Goal: Information Seeking & Learning: Learn about a topic

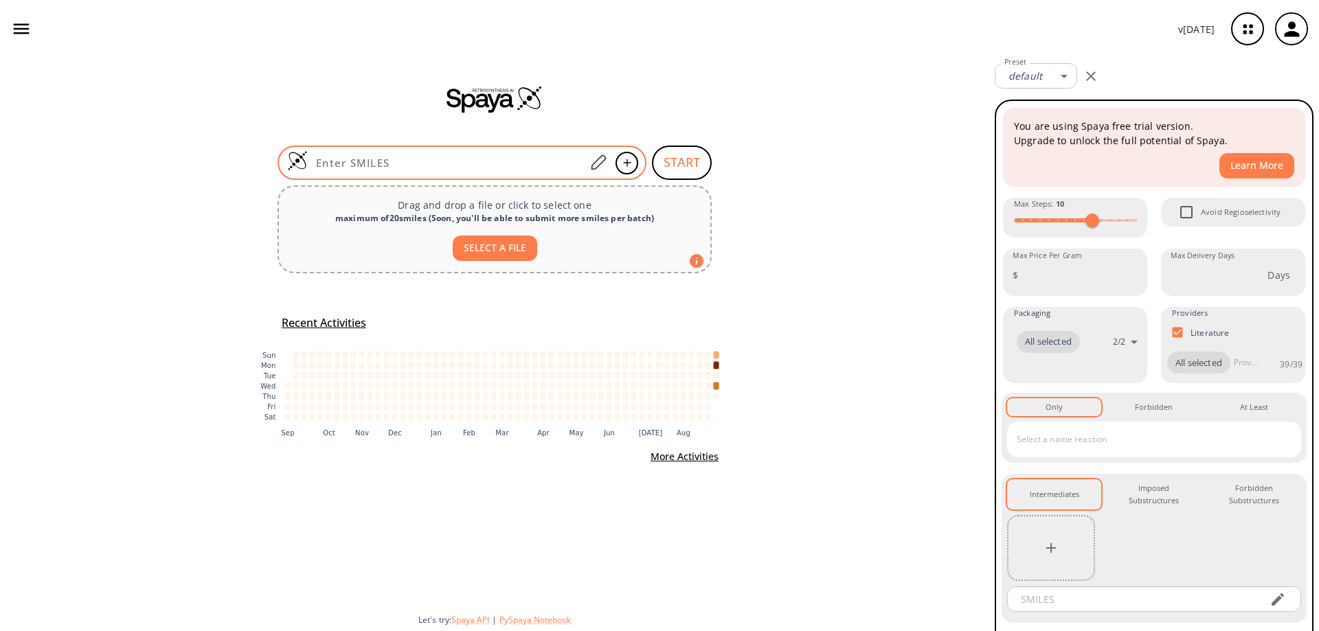
click at [389, 157] on input at bounding box center [447, 163] width 278 height 14
paste input "ClC1=C2C(N(C3CN(C(OC(C)(C)C)=O)C3)C=C2)=NC(SC)=N1"
type input "ClC1=C2C(N(C3CN(C(OC(C)(C)C)=O)C3)C=C2)=NC(SC)=N1"
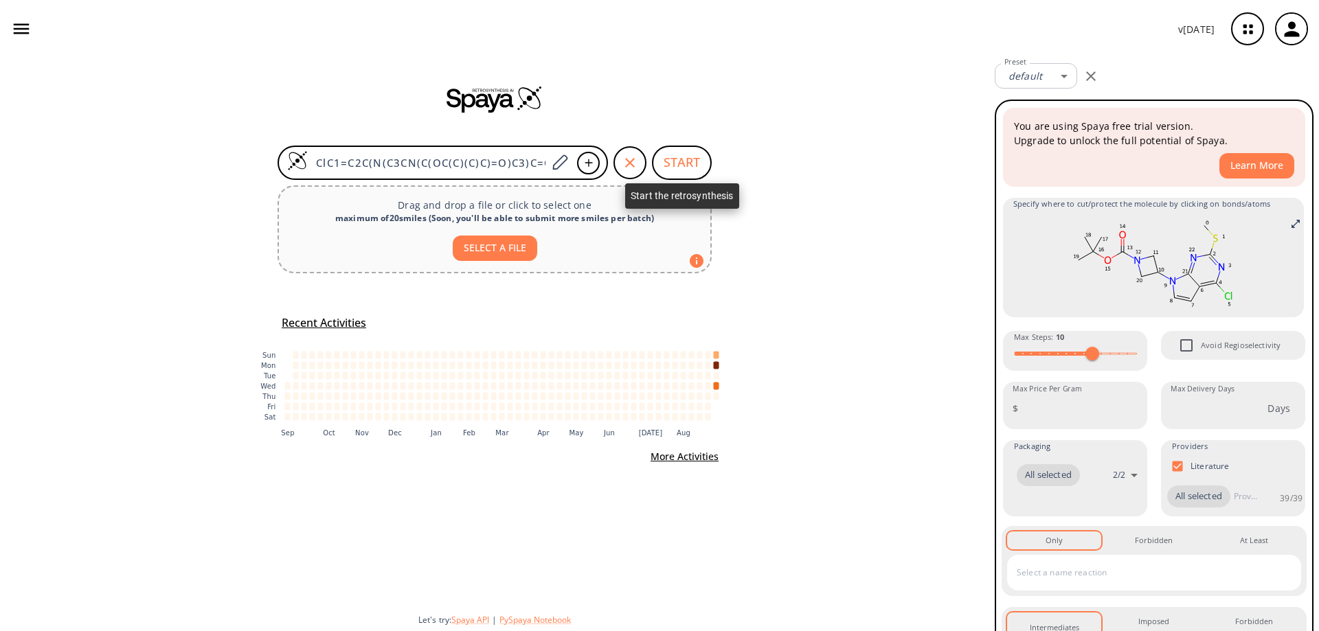
click at [691, 161] on button "START" at bounding box center [682, 163] width 60 height 34
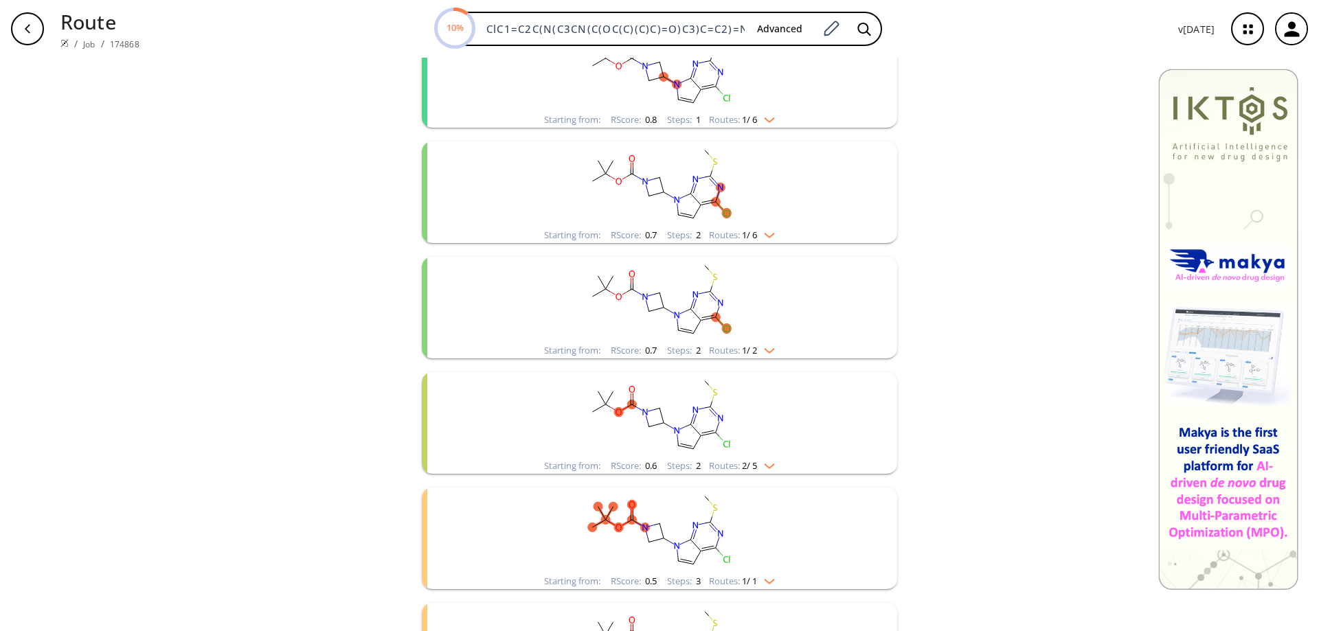
scroll to position [69, 0]
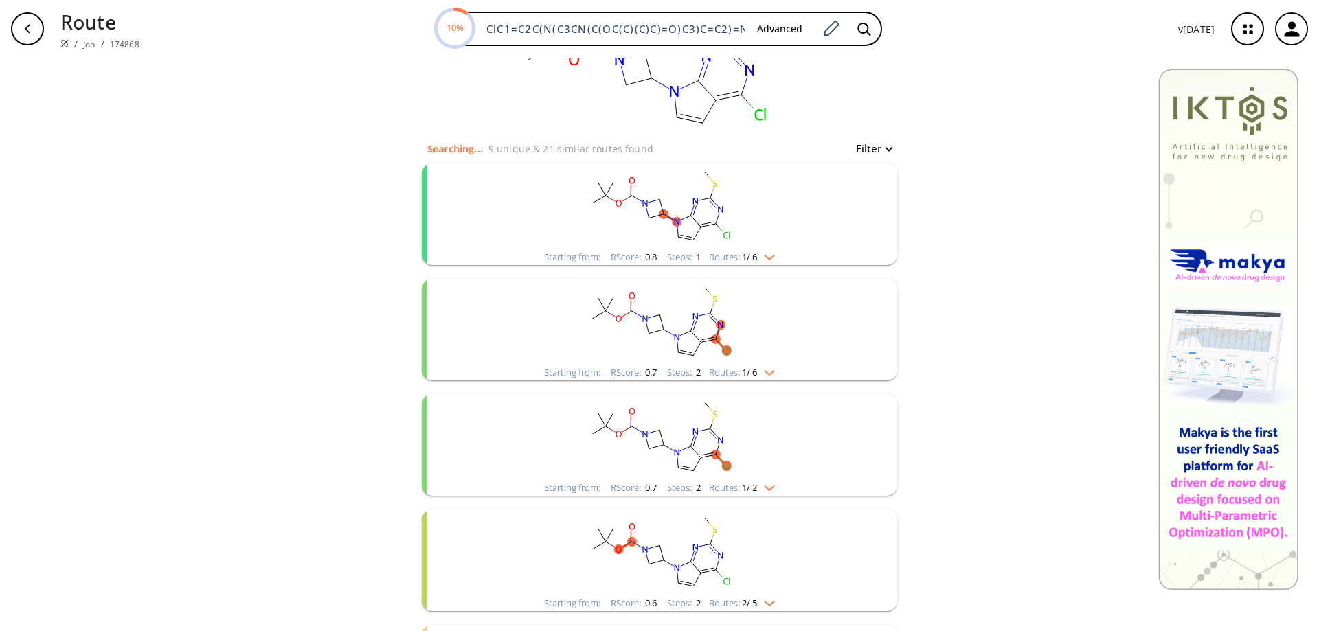
click at [696, 212] on rect "clusters" at bounding box center [659, 207] width 357 height 86
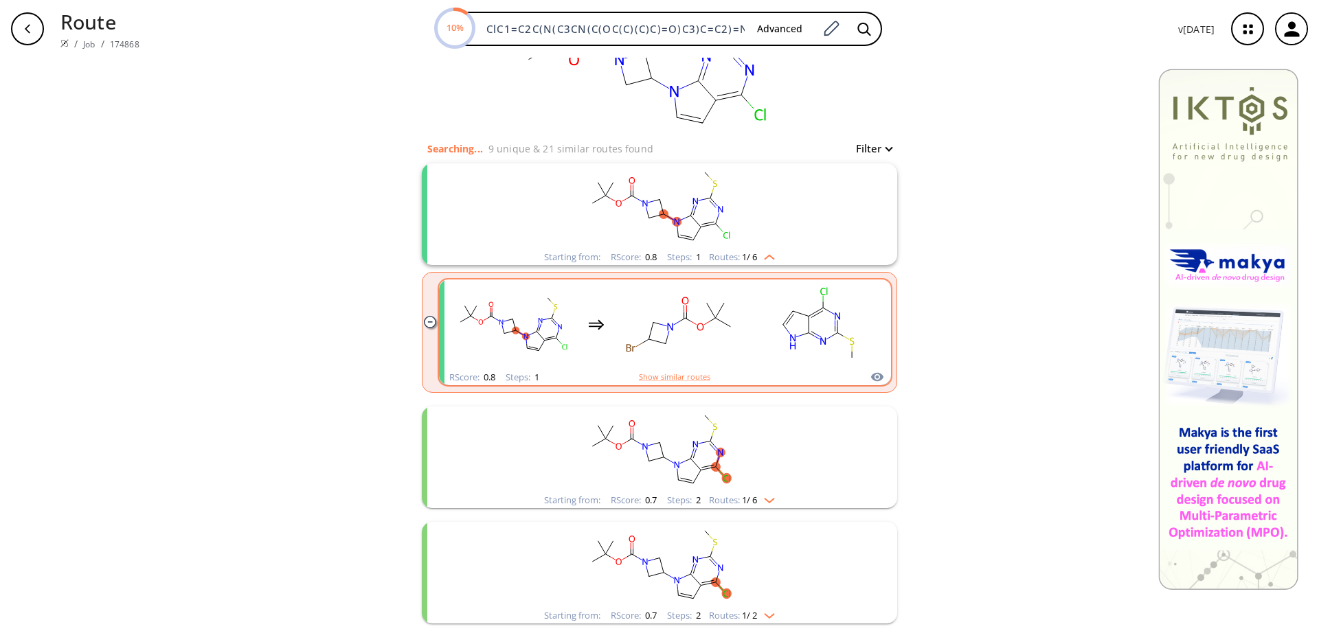
click at [809, 328] on rect "clusters" at bounding box center [818, 325] width 124 height 86
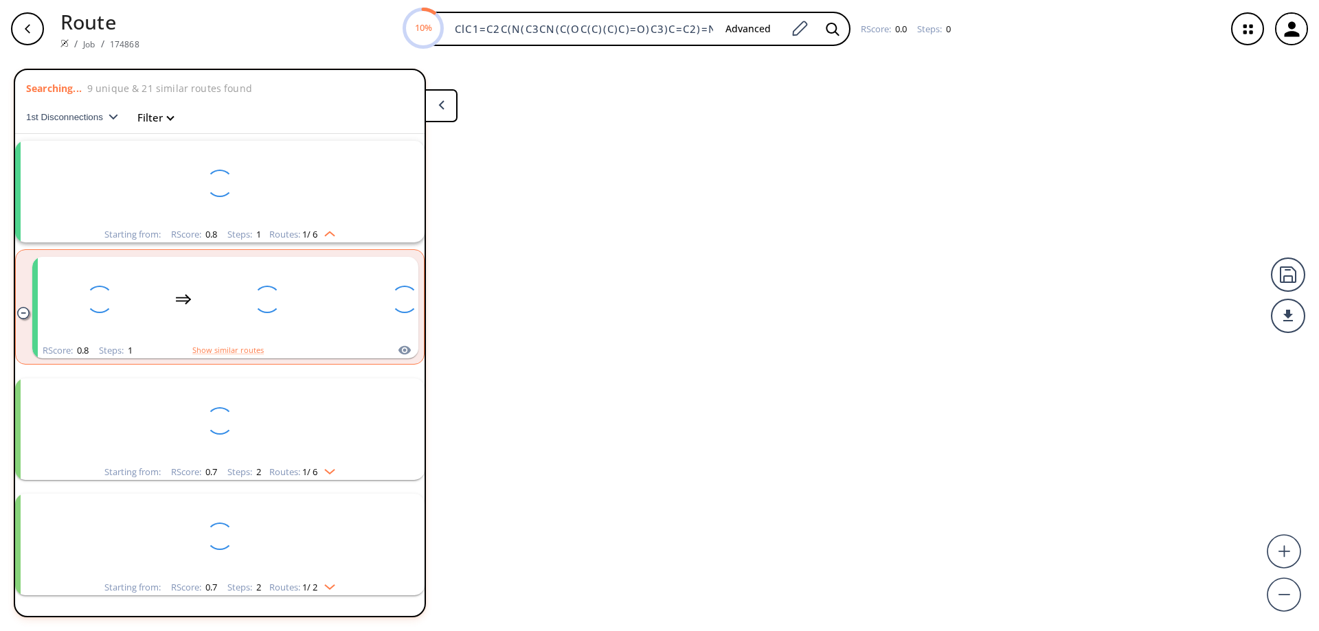
scroll to position [32, 0]
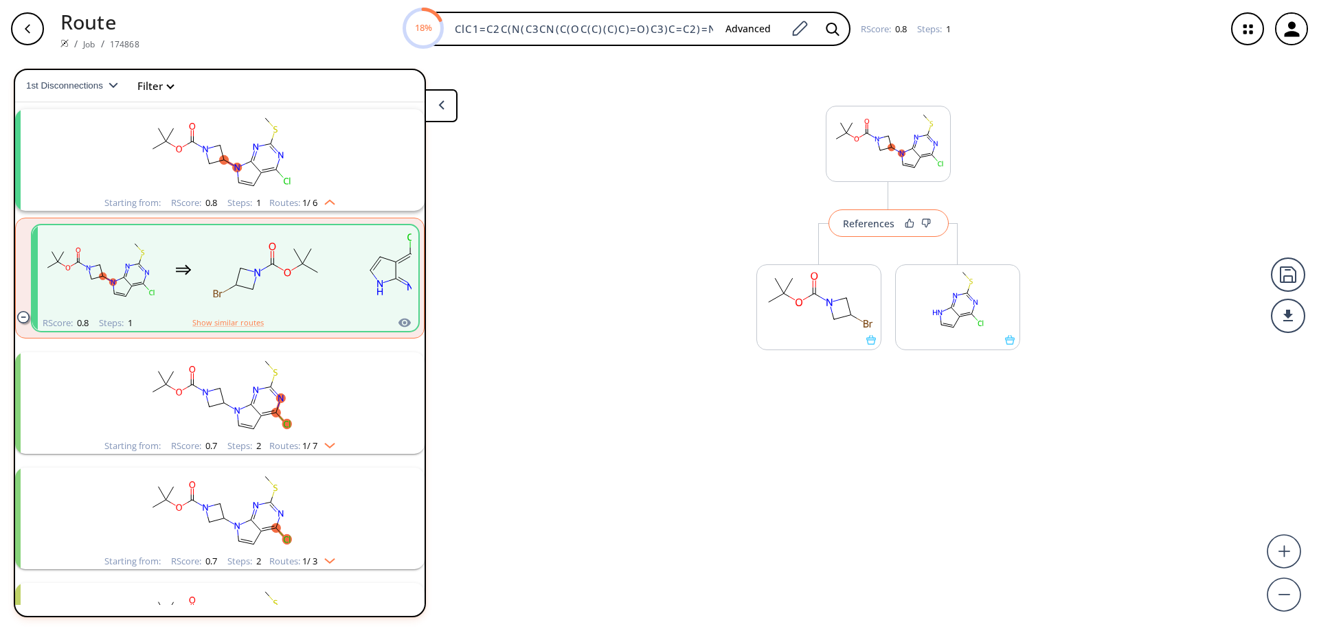
click at [866, 225] on div "References" at bounding box center [869, 223] width 52 height 9
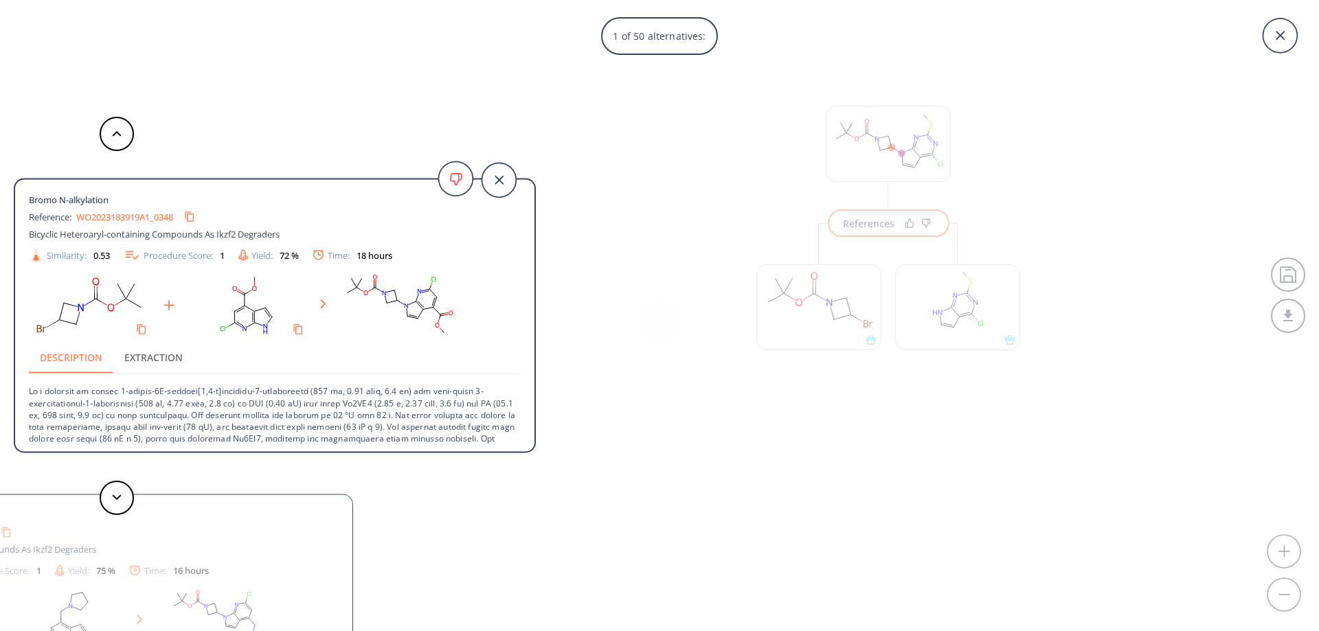
click at [684, 215] on div "1 of 50 alternatives: Bromo N-alkylation Reference: WO2023183919A1_0348 Bicycli…" at bounding box center [659, 315] width 1319 height 631
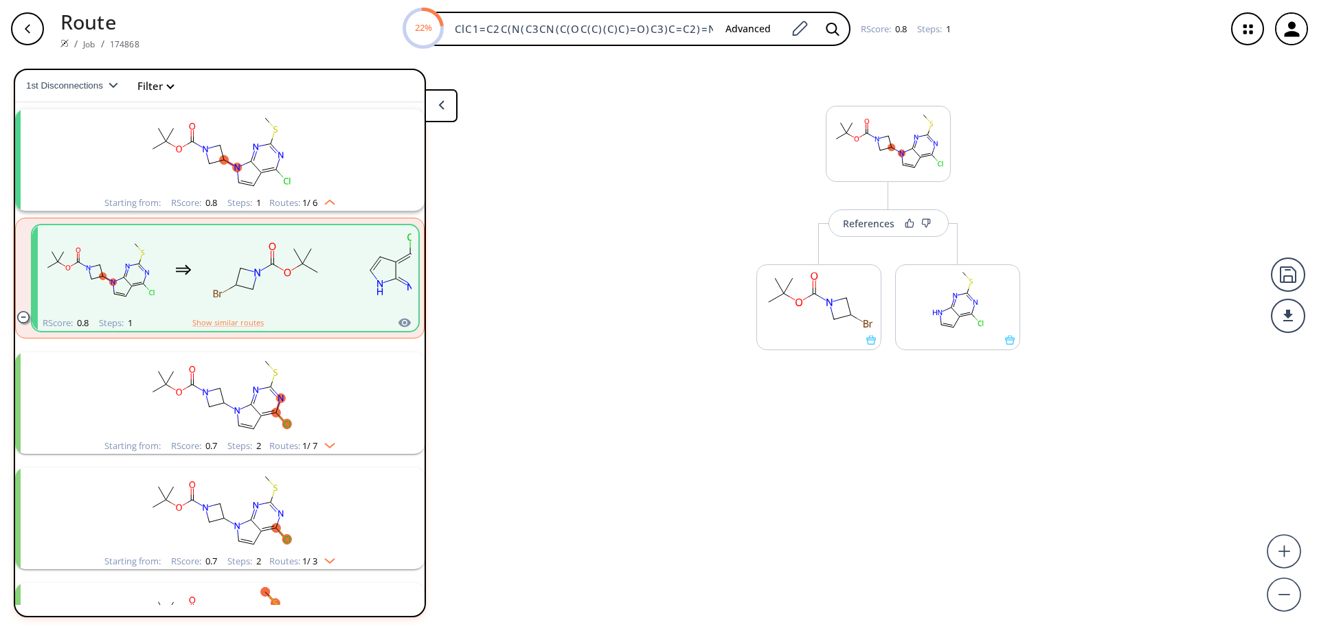
click at [24, 35] on div "button" at bounding box center [27, 28] width 33 height 33
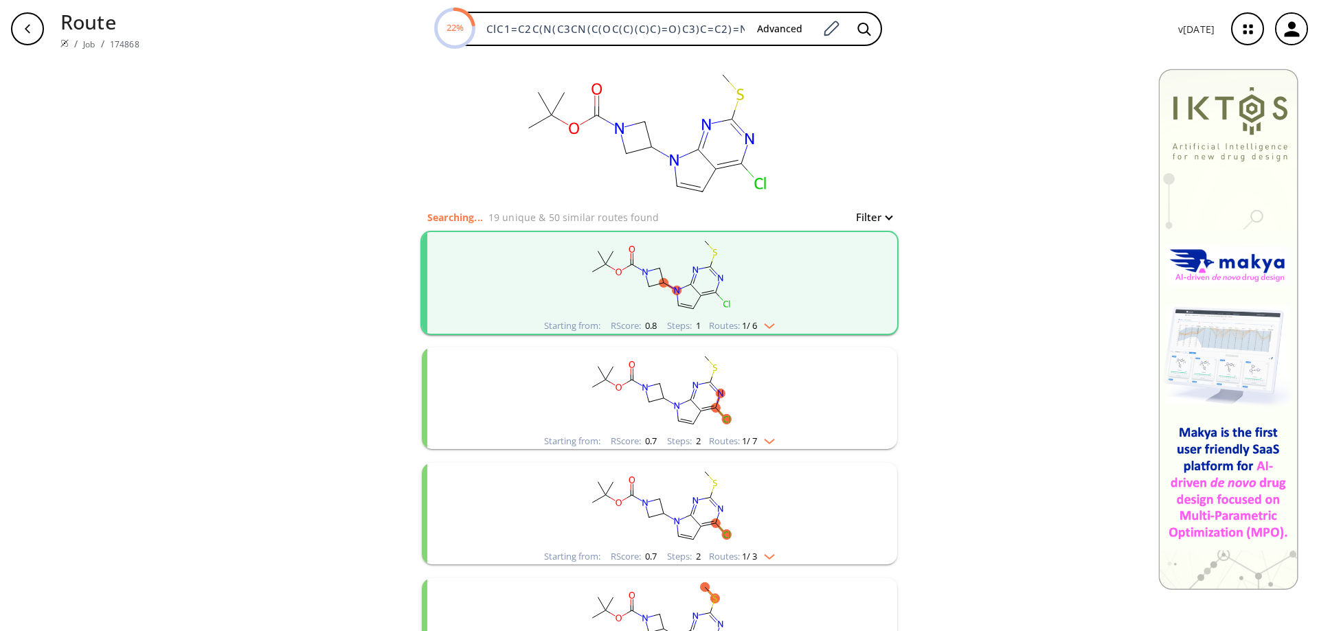
click at [695, 400] on rect "clusters" at bounding box center [659, 391] width 357 height 86
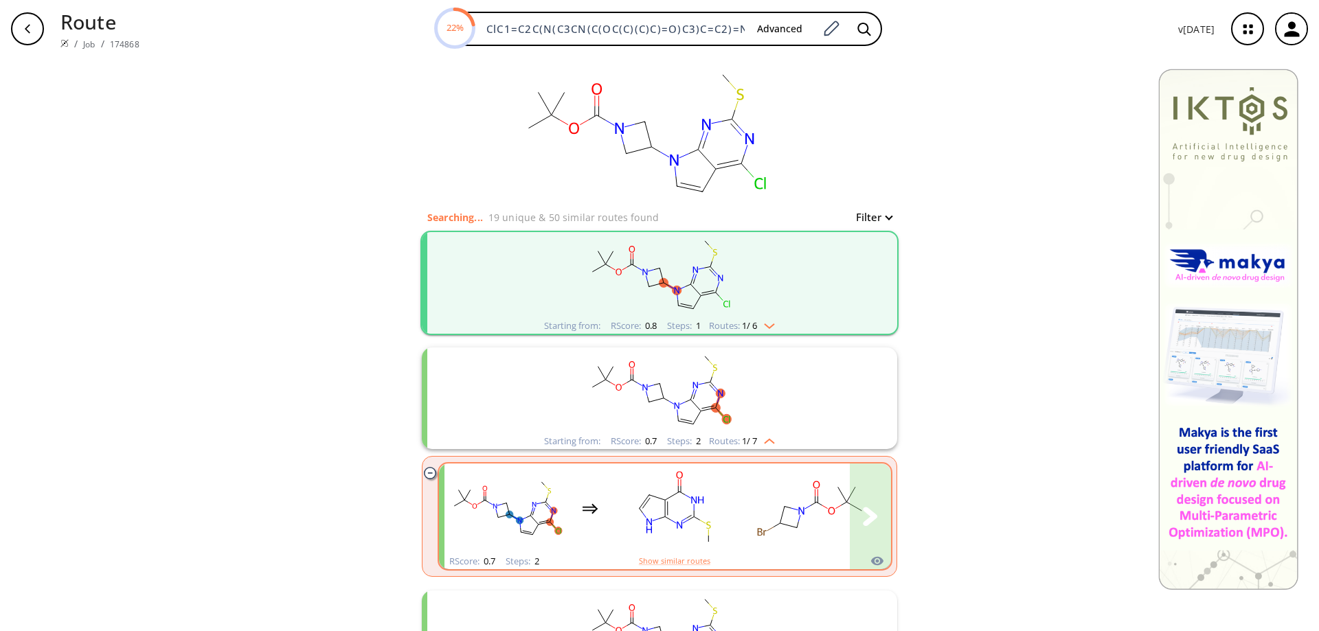
click at [697, 506] on rect "clusters" at bounding box center [674, 509] width 124 height 86
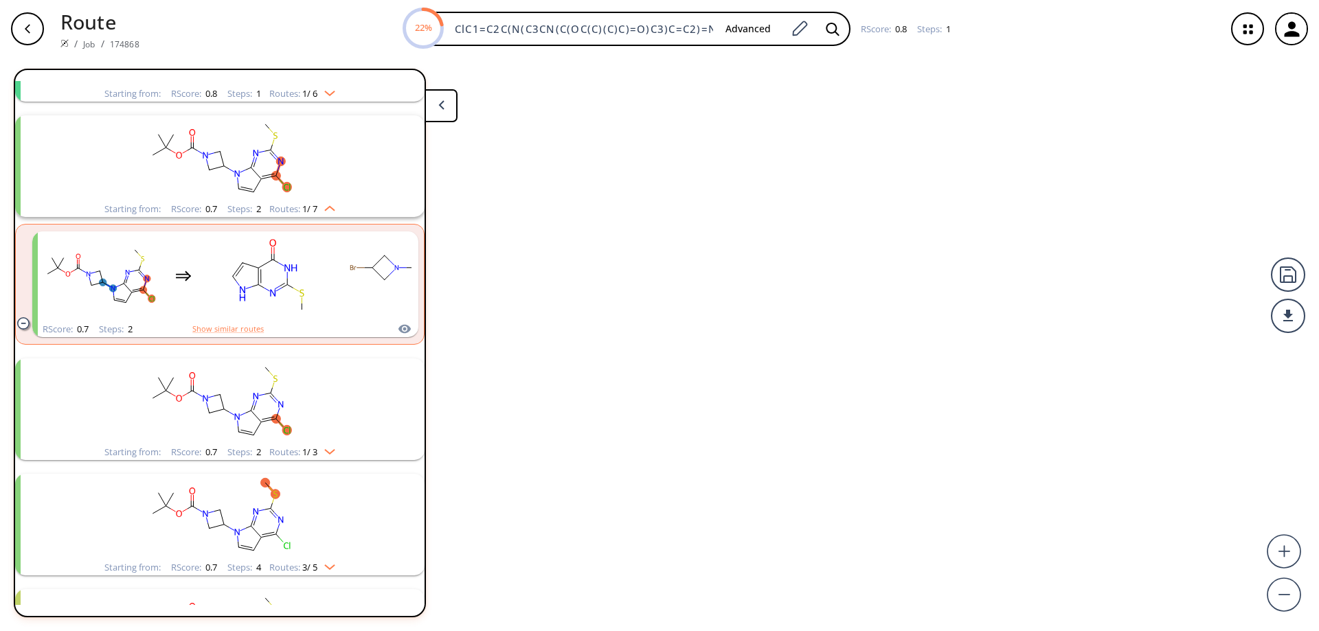
scroll to position [147, 0]
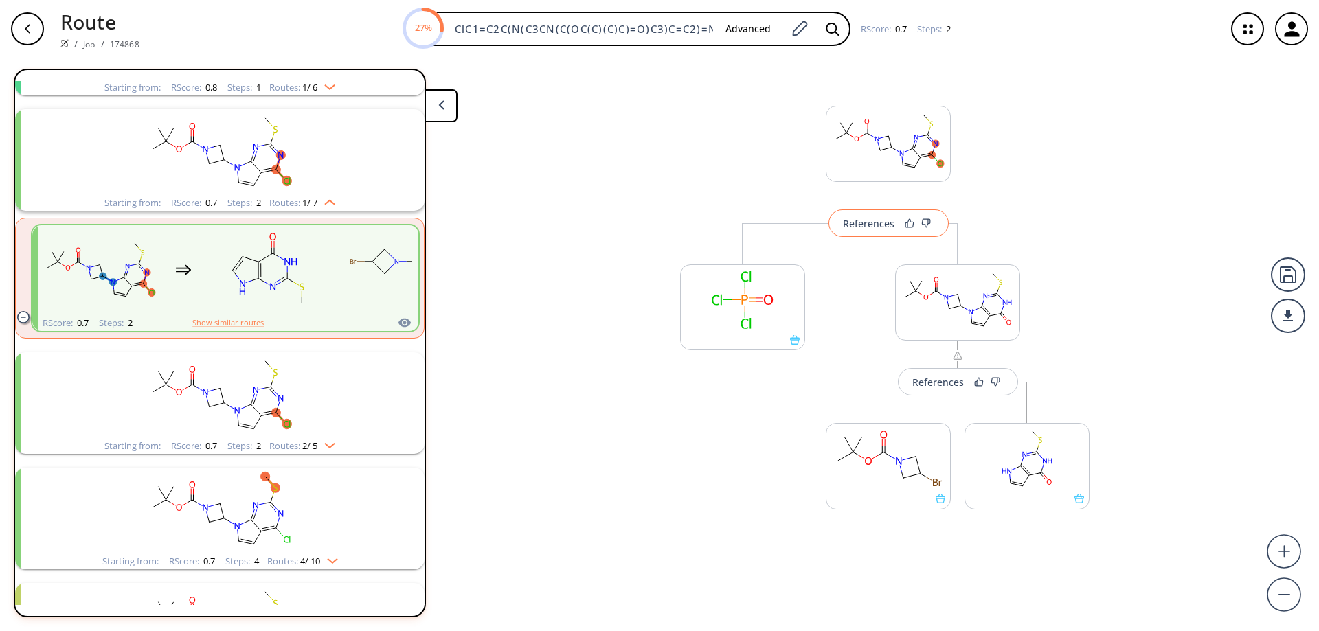
click at [872, 222] on div "References" at bounding box center [869, 223] width 52 height 9
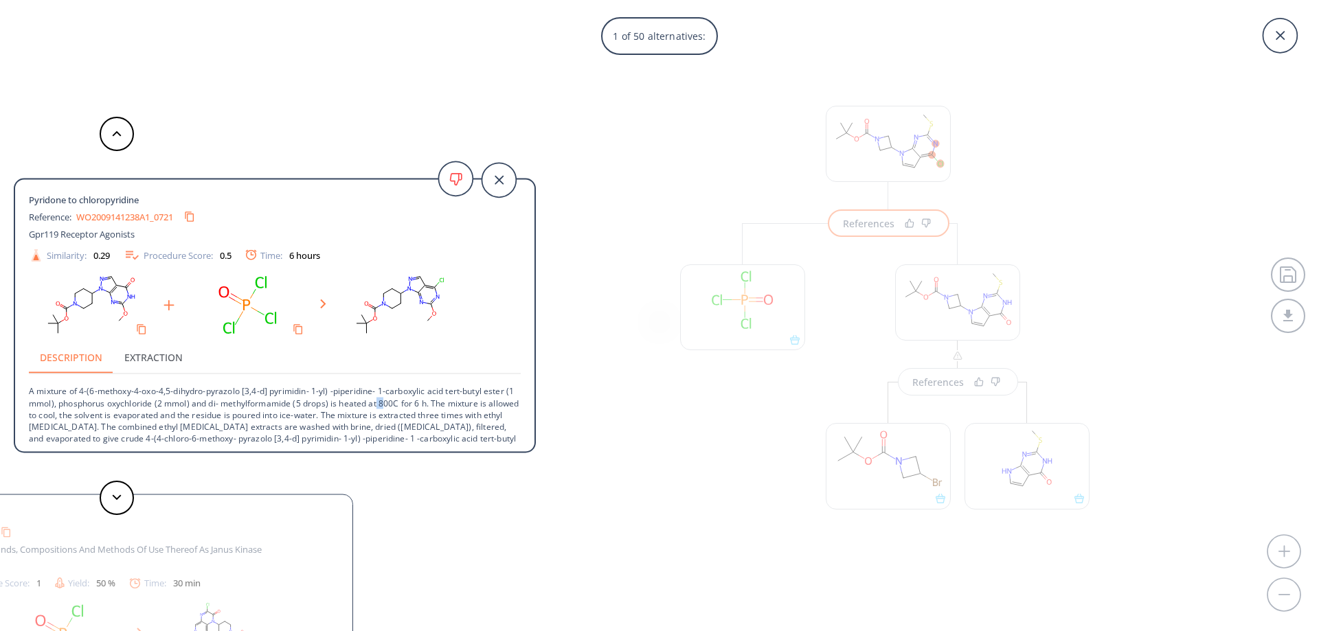
click at [390, 406] on p "A mixture of 4-(6-methoxy-4-oxo-4,5-dihydro-pyrazolo [3,4-d] pyrimidin- 1-yl) -…" at bounding box center [275, 416] width 492 height 82
click at [588, 370] on div "1 of 50 alternatives: Pyridone to chloropyridine Reference: WO2009141238A1_0721…" at bounding box center [659, 315] width 1319 height 631
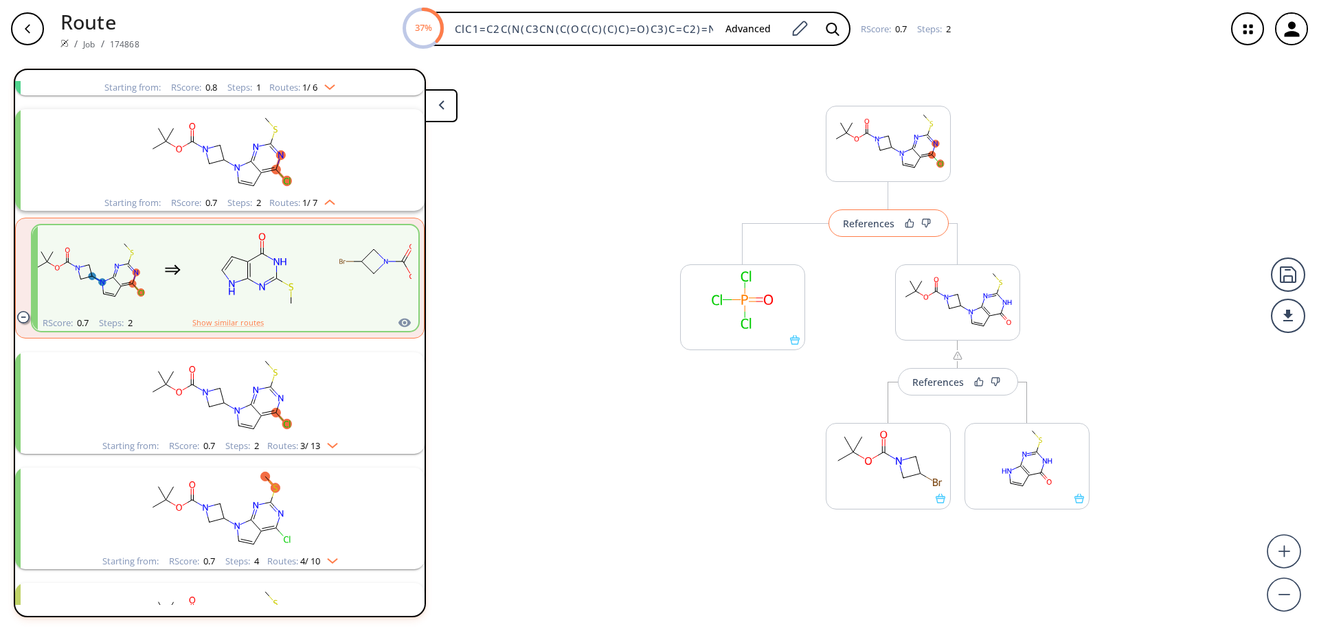
click at [878, 228] on div "References" at bounding box center [869, 223] width 52 height 9
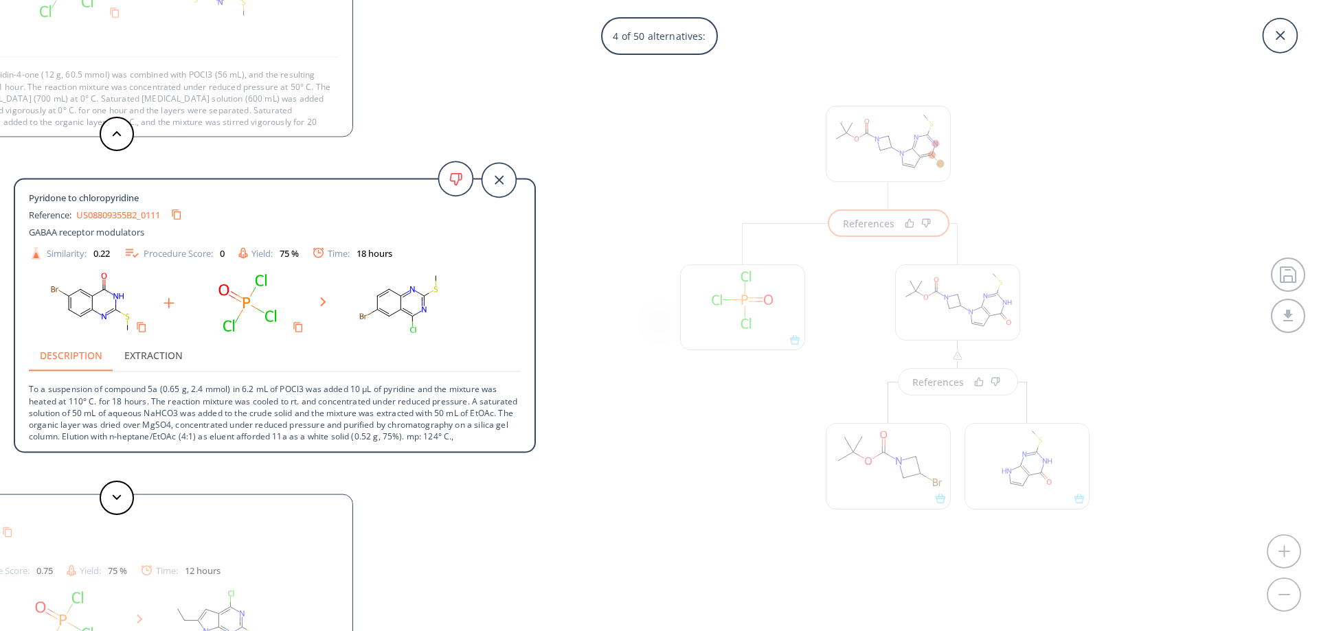
scroll to position [0, 0]
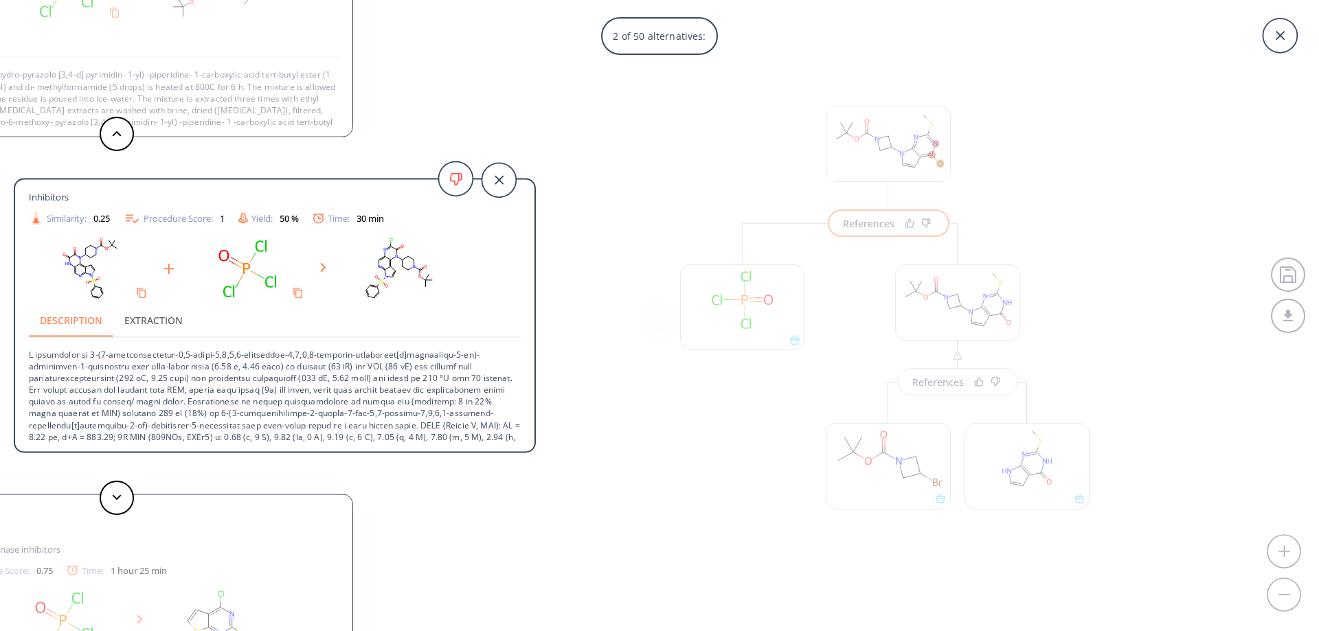
drag, startPoint x: 421, startPoint y: 212, endPoint x: 102, endPoint y: 192, distance: 319.5
click at [102, 192] on div "Pyridone to chloropyridine Reference: WO2012085176A1_0376 [MEDICAL_DATA] Pyrazi…" at bounding box center [275, 185] width 492 height 83
drag, startPoint x: 40, startPoint y: 186, endPoint x: 341, endPoint y: 278, distance: 314.7
click at [341, 278] on div "Pyridone to chloropyridine Reference: WO2012085176A1_0376 [MEDICAL_DATA] Pyrazi…" at bounding box center [274, 318] width 519 height 276
click at [168, 313] on button "Extraction" at bounding box center [153, 320] width 80 height 33
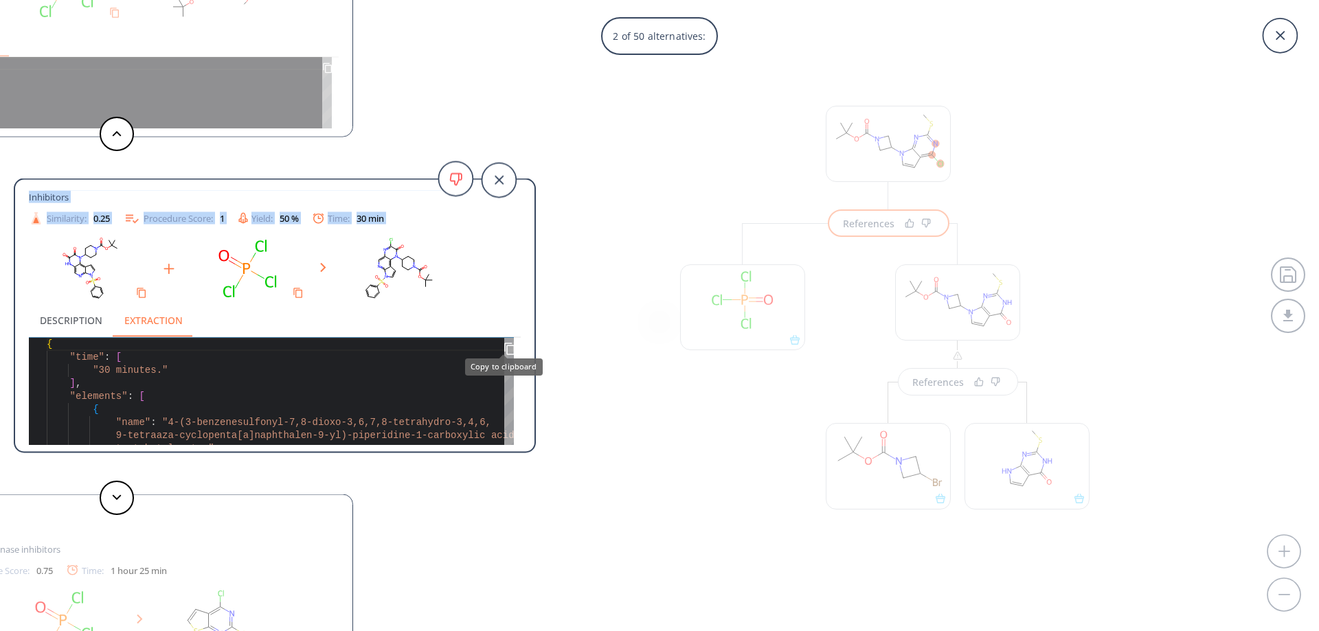
click at [503, 342] on icon "Copy to clipboard" at bounding box center [509, 348] width 13 height 13
click at [505, 344] on icon "Copy to clipboard" at bounding box center [509, 348] width 9 height 9
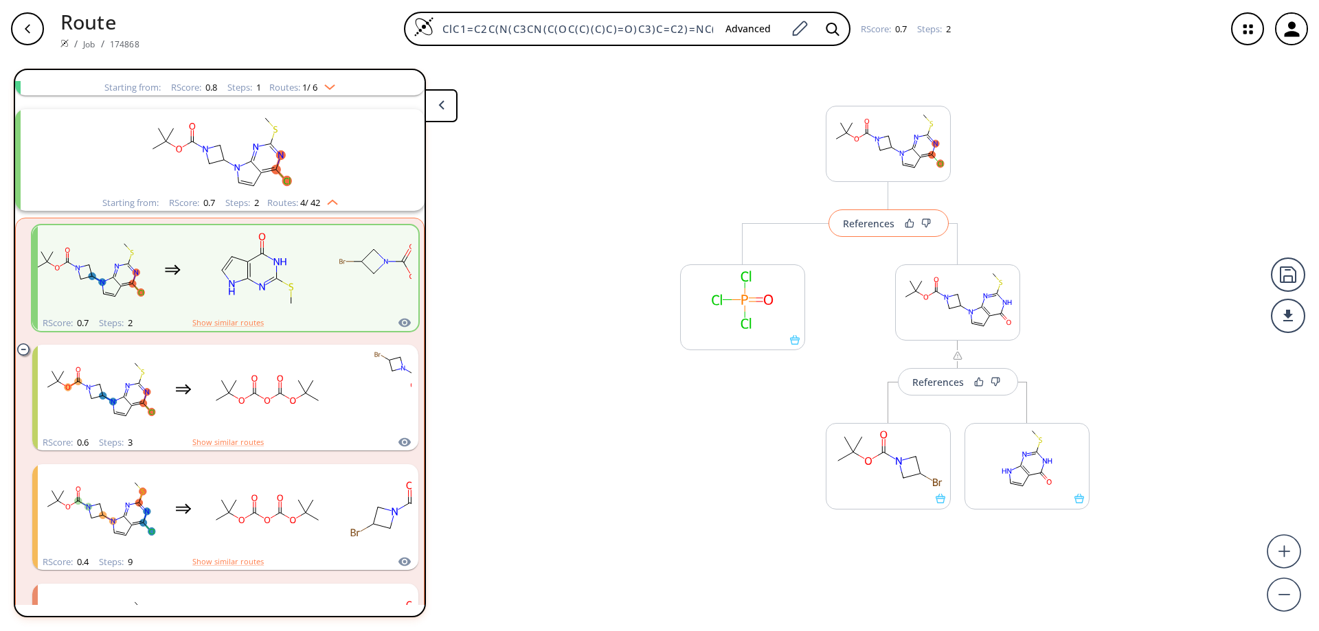
click at [864, 228] on div "References" at bounding box center [869, 223] width 52 height 9
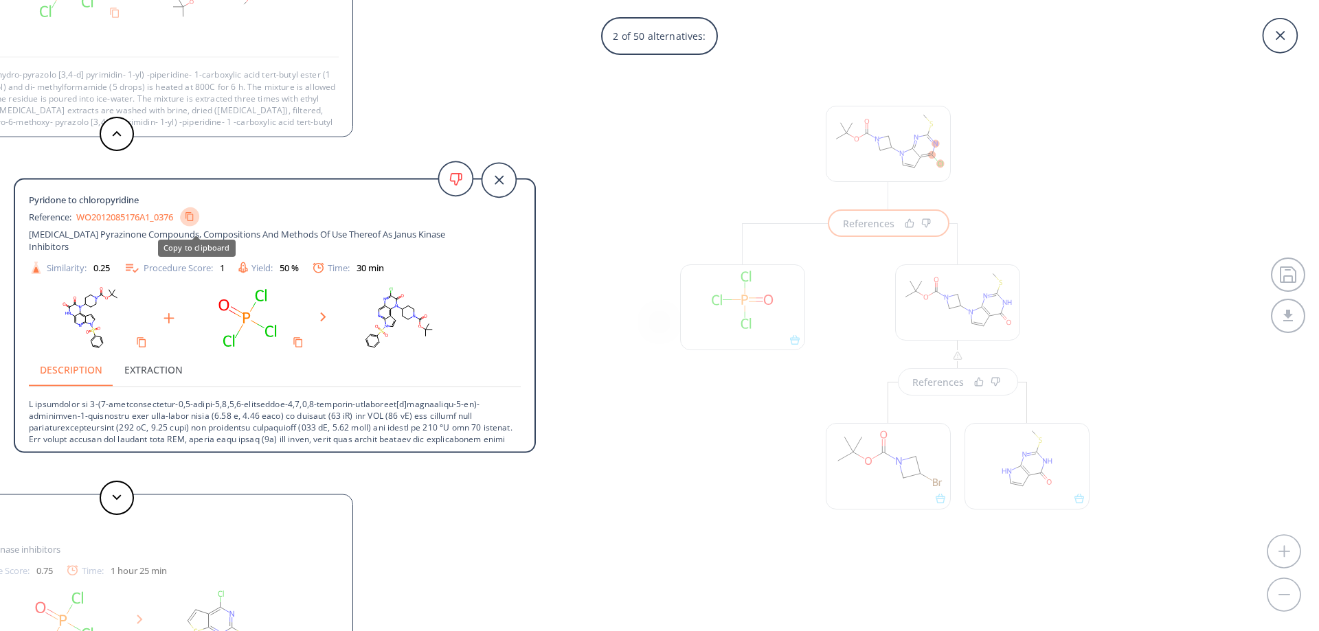
click at [194, 214] on icon "Copy to clipboard" at bounding box center [190, 217] width 10 height 10
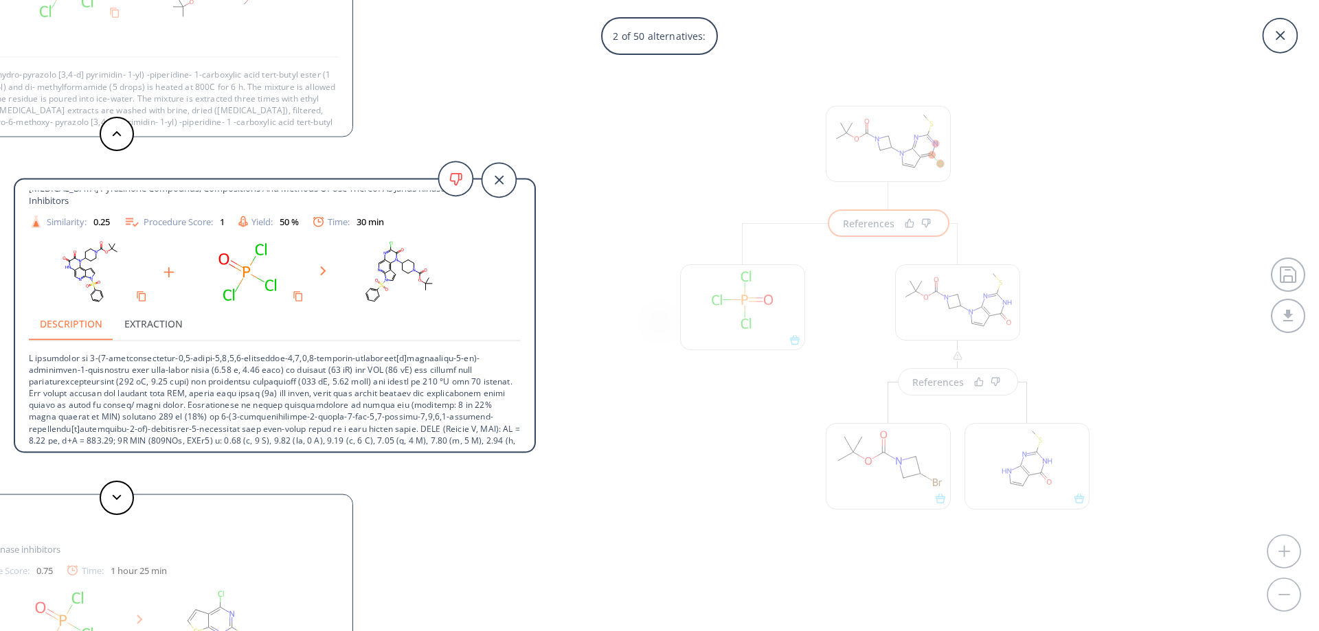
scroll to position [49, 0]
drag, startPoint x: 449, startPoint y: 272, endPoint x: 118, endPoint y: 251, distance: 332.5
click at [337, 251] on rect at bounding box center [399, 269] width 124 height 70
click at [389, 251] on rect at bounding box center [399, 269] width 124 height 70
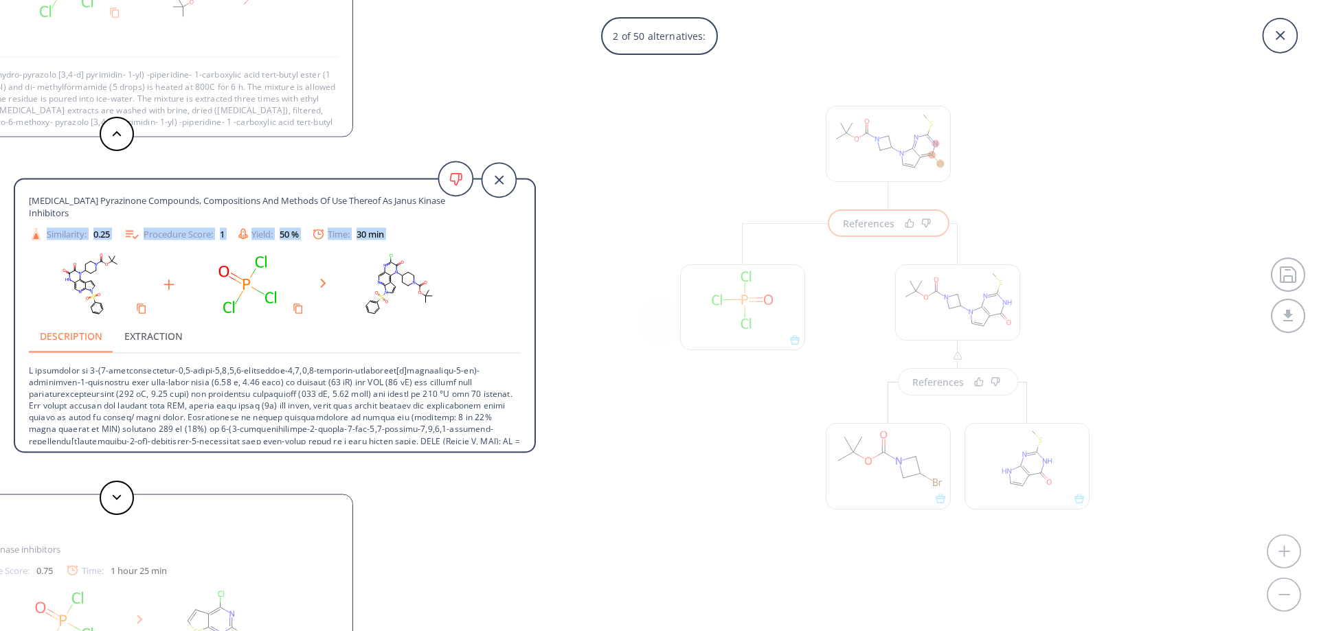
drag, startPoint x: 45, startPoint y: 194, endPoint x: 126, endPoint y: 247, distance: 97.2
click at [126, 247] on div "Pyridone to chloropyridine Reference: WO2012085176A1_0376 [MEDICAL_DATA] Pyrazi…" at bounding box center [274, 318] width 519 height 254
click at [204, 265] on rect at bounding box center [248, 284] width 124 height 70
click at [401, 267] on rect at bounding box center [399, 284] width 124 height 70
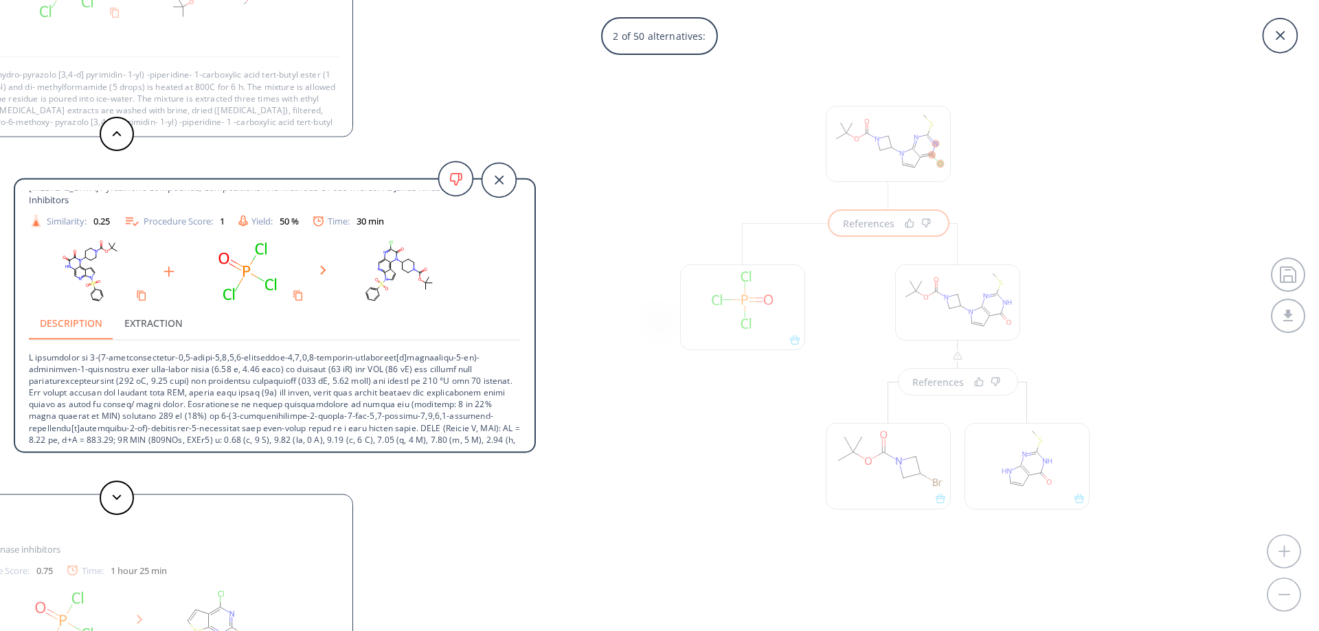
scroll to position [49, 0]
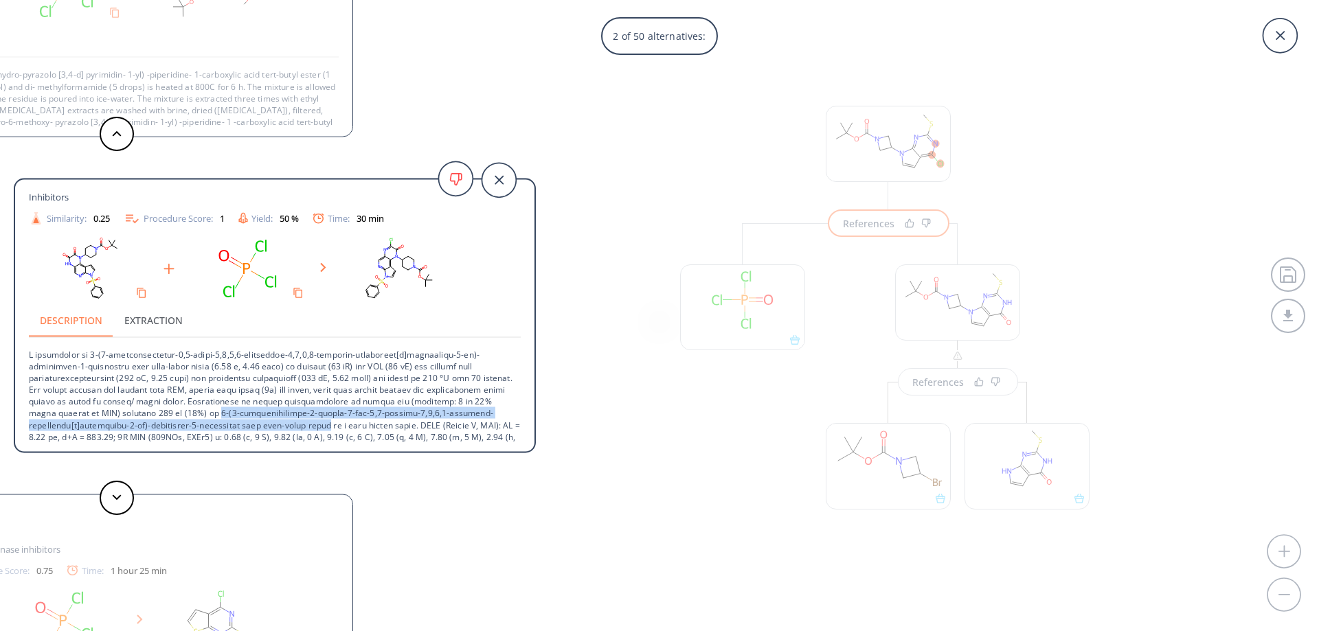
drag, startPoint x: 292, startPoint y: 402, endPoint x: 381, endPoint y: 411, distance: 89.8
click at [381, 411] on p at bounding box center [275, 395] width 492 height 117
copy p "4-(3-benzenesulfonyl-7-chloro-8-oxo-3,8-dihydro-3,4,6,9-tetraaza-cyclopenta[a]n…"
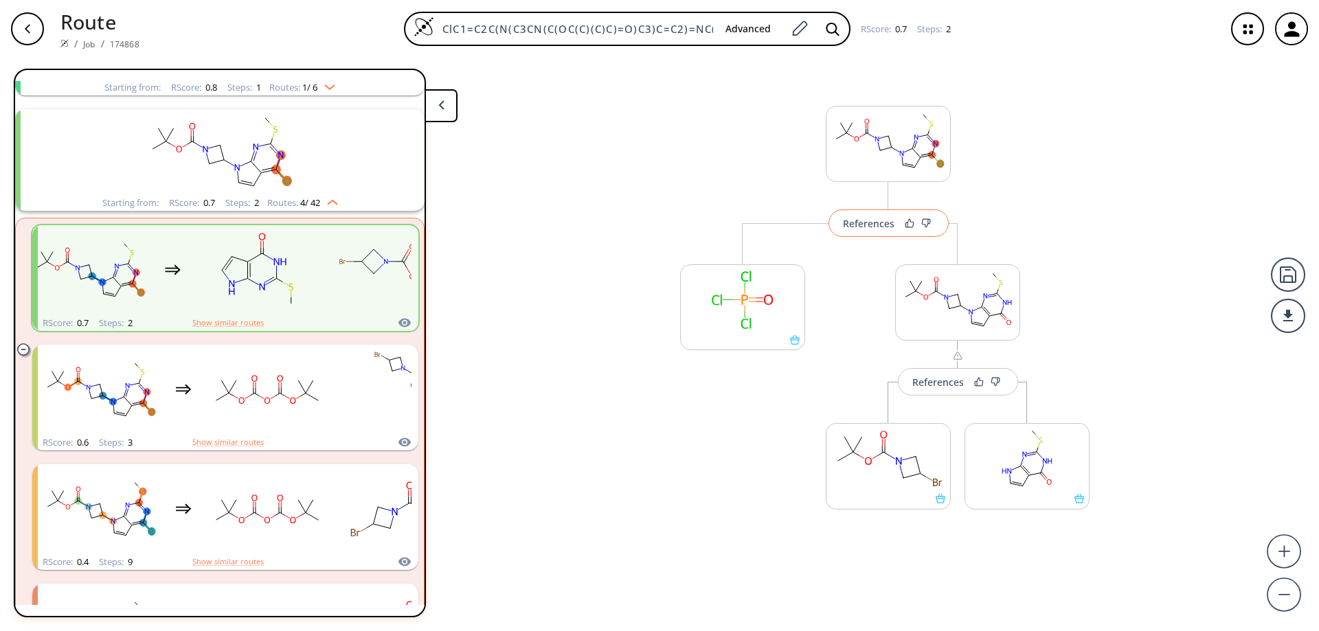
click at [860, 224] on div "References" at bounding box center [869, 223] width 52 height 9
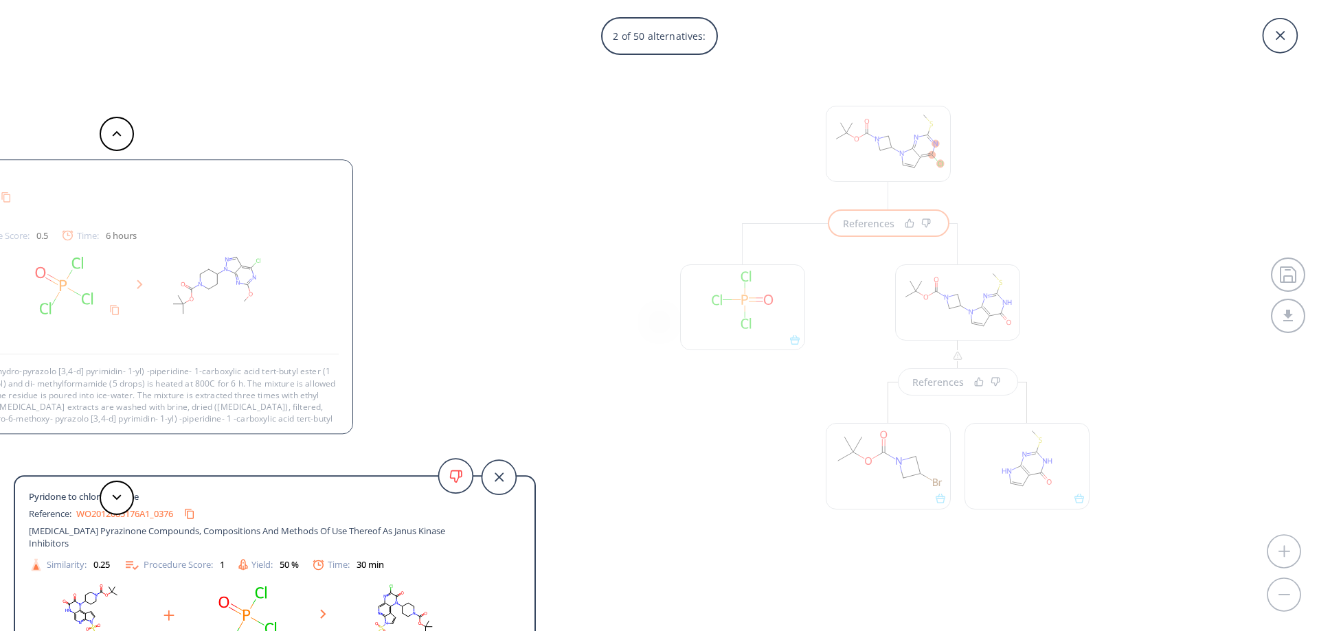
scroll to position [14, 0]
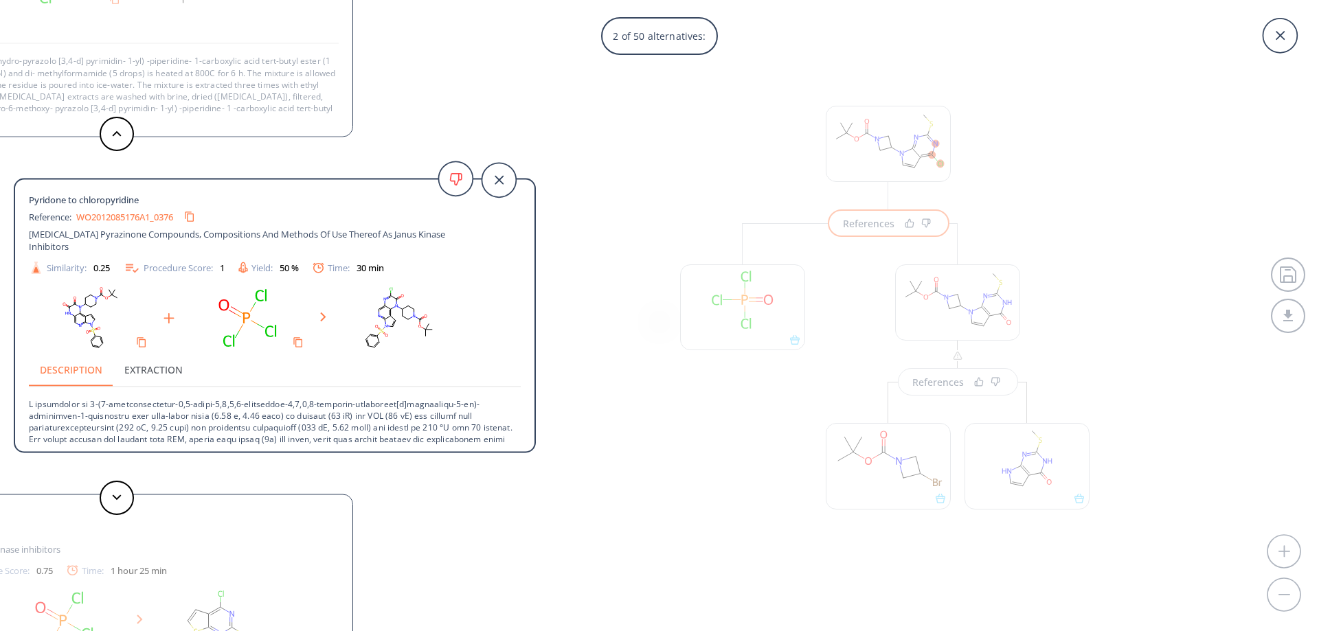
click at [121, 219] on link "WO2012085176A1_0376" at bounding box center [124, 216] width 97 height 9
click at [1277, 36] on icon at bounding box center [1280, 36] width 34 height 34
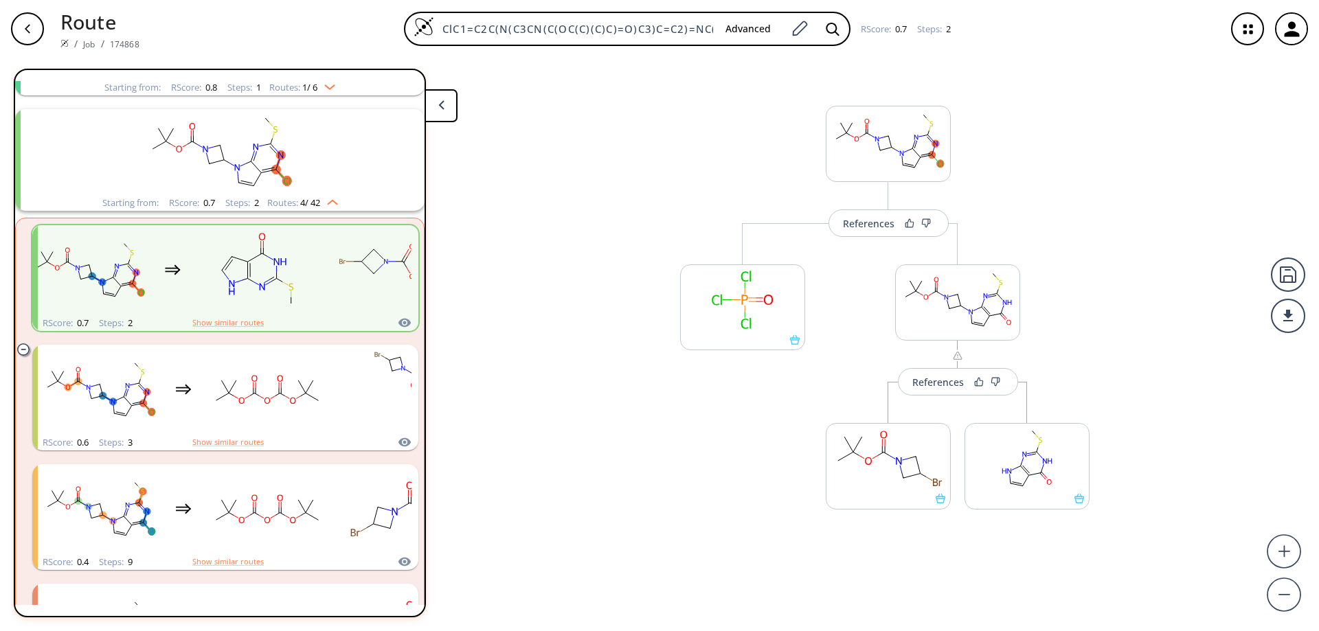
click at [33, 31] on div "button" at bounding box center [27, 28] width 33 height 33
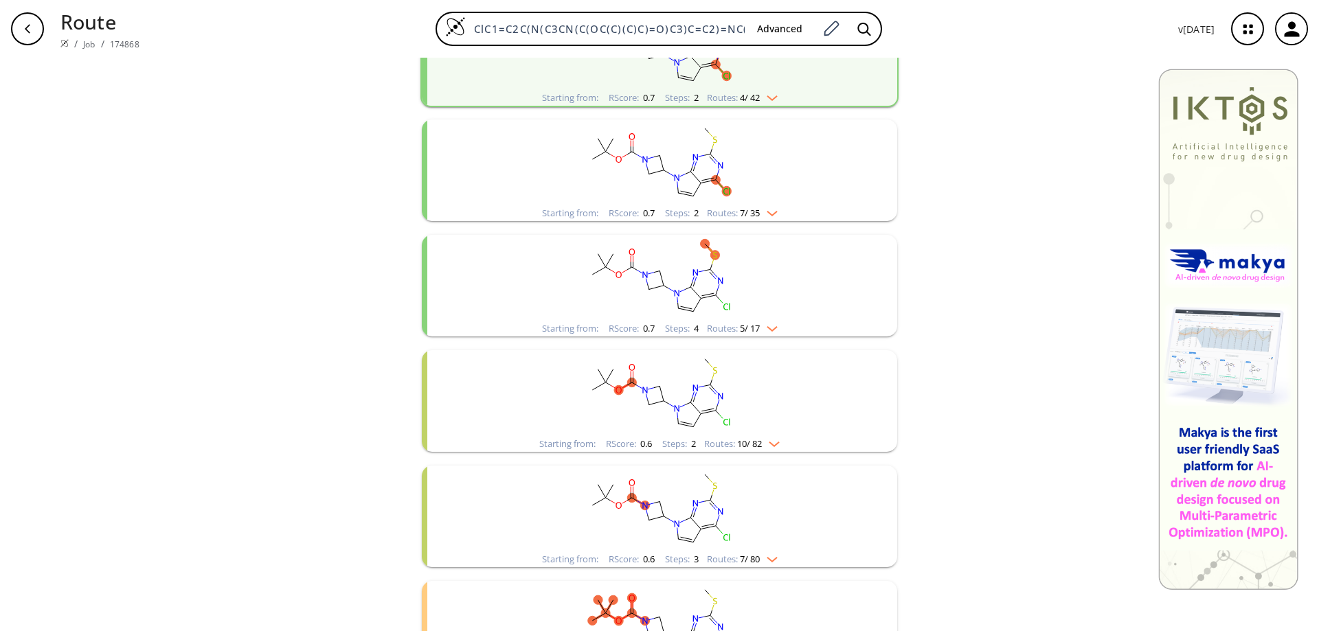
scroll to position [618, 0]
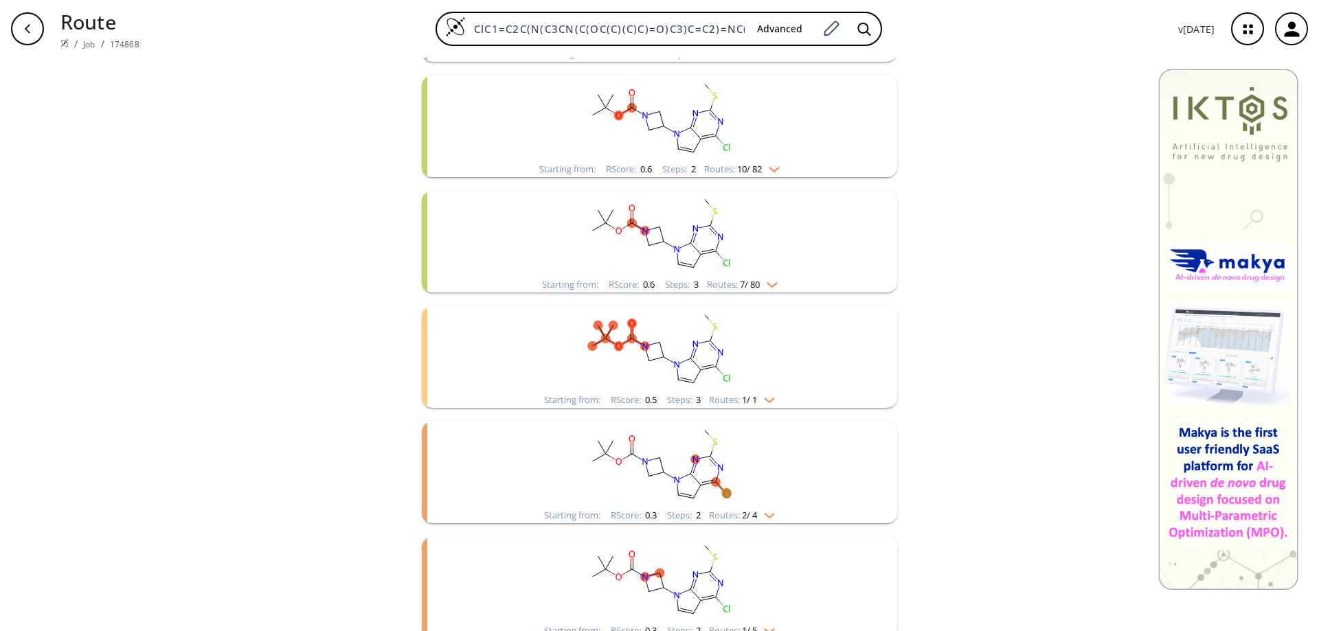
click at [691, 361] on rect "clusters" at bounding box center [659, 349] width 357 height 86
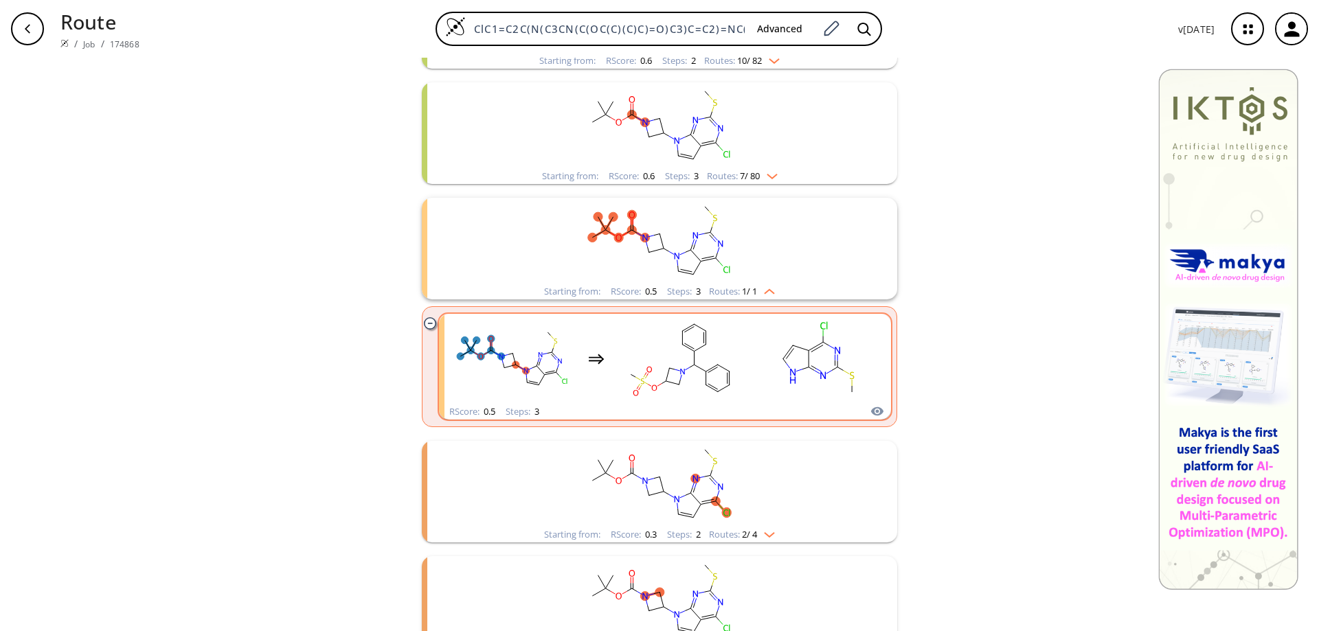
scroll to position [825, 0]
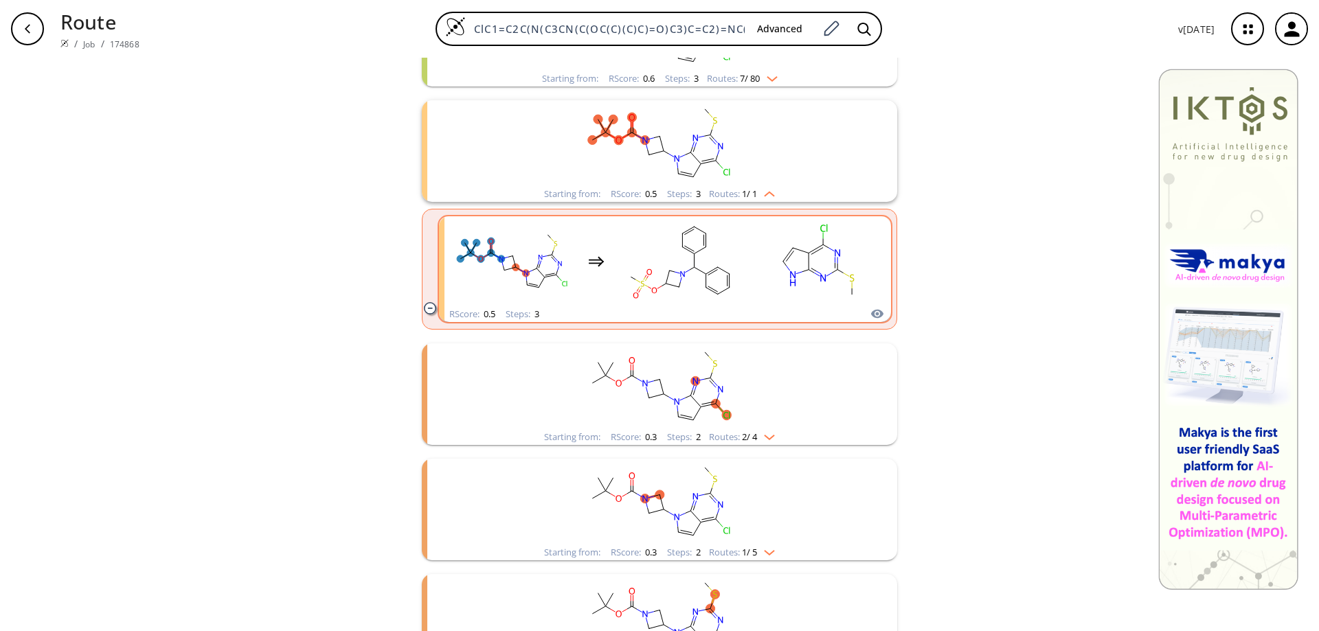
click at [802, 262] on rect "clusters" at bounding box center [818, 262] width 124 height 86
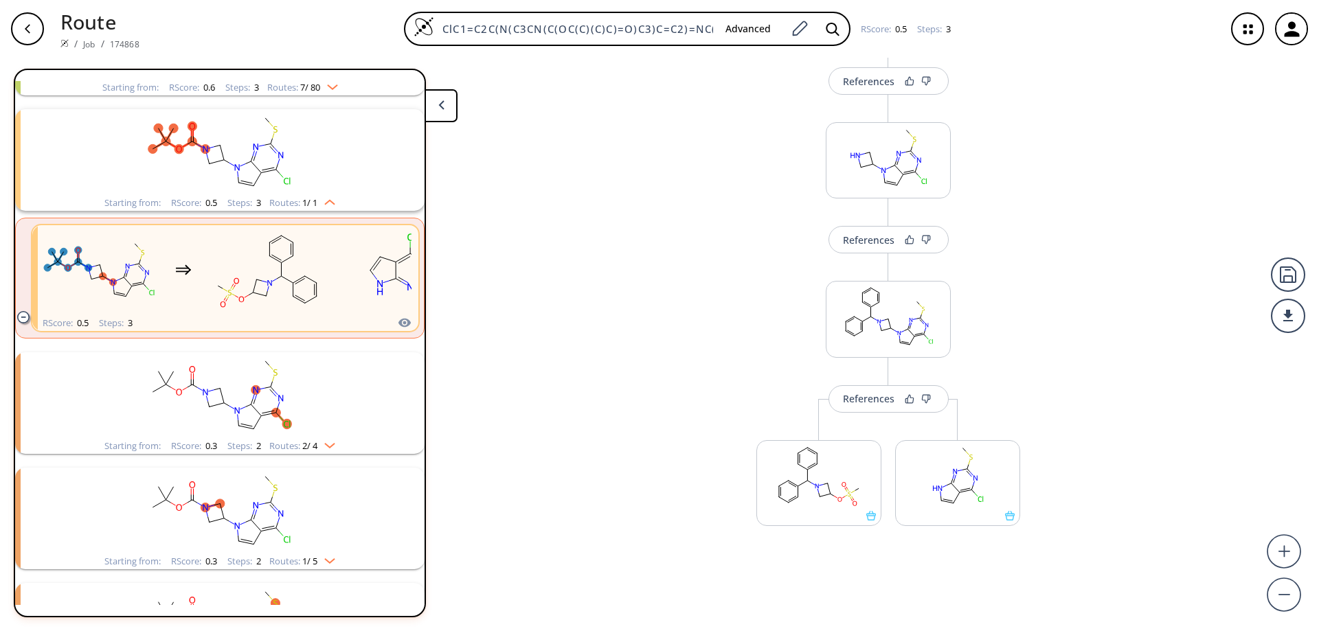
scroll to position [158, 0]
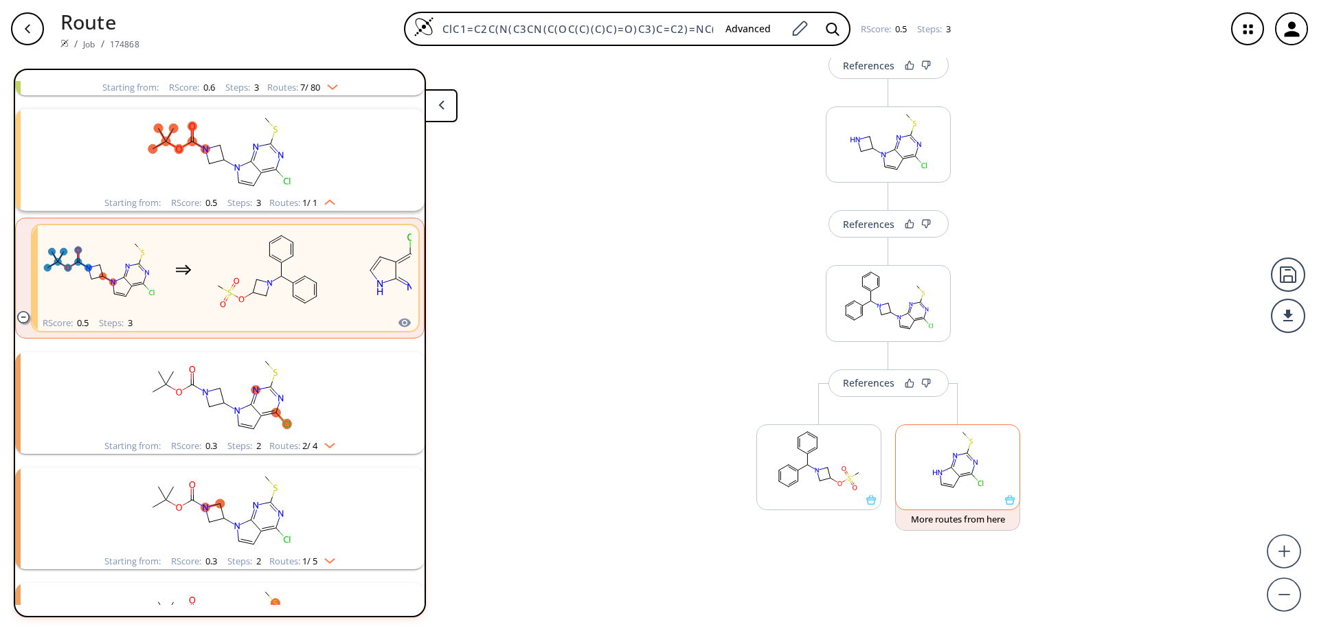
click at [1006, 502] on icon at bounding box center [1010, 500] width 10 height 10
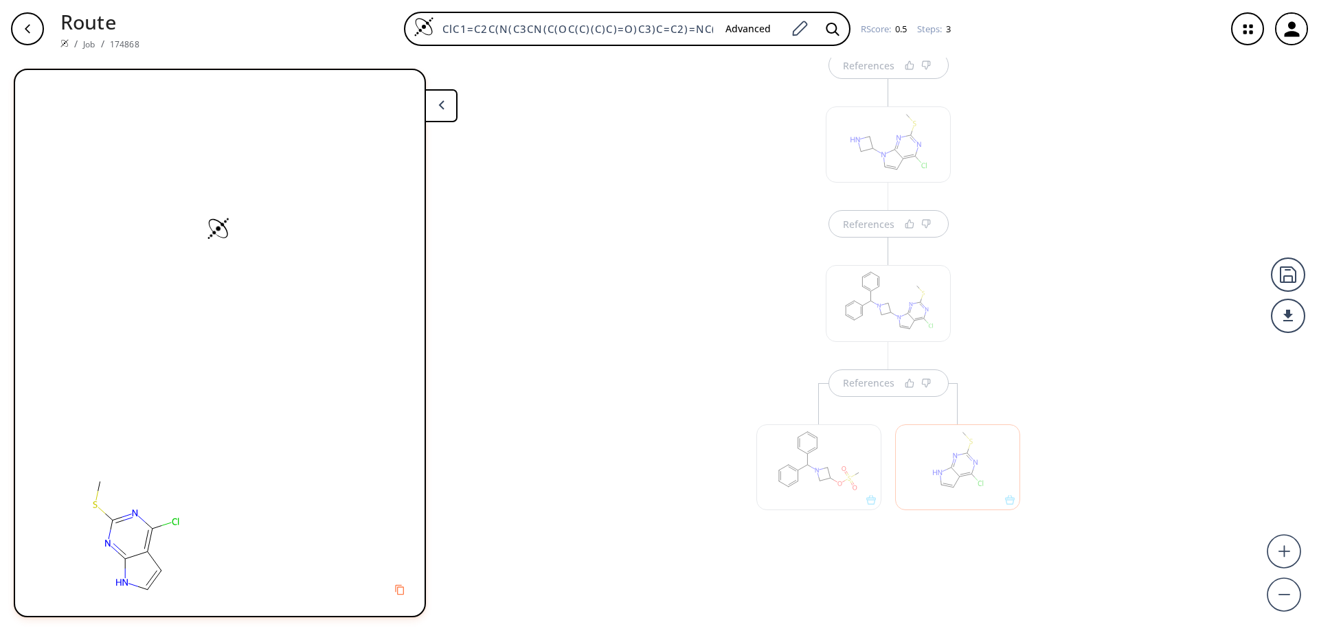
scroll to position [0, 0]
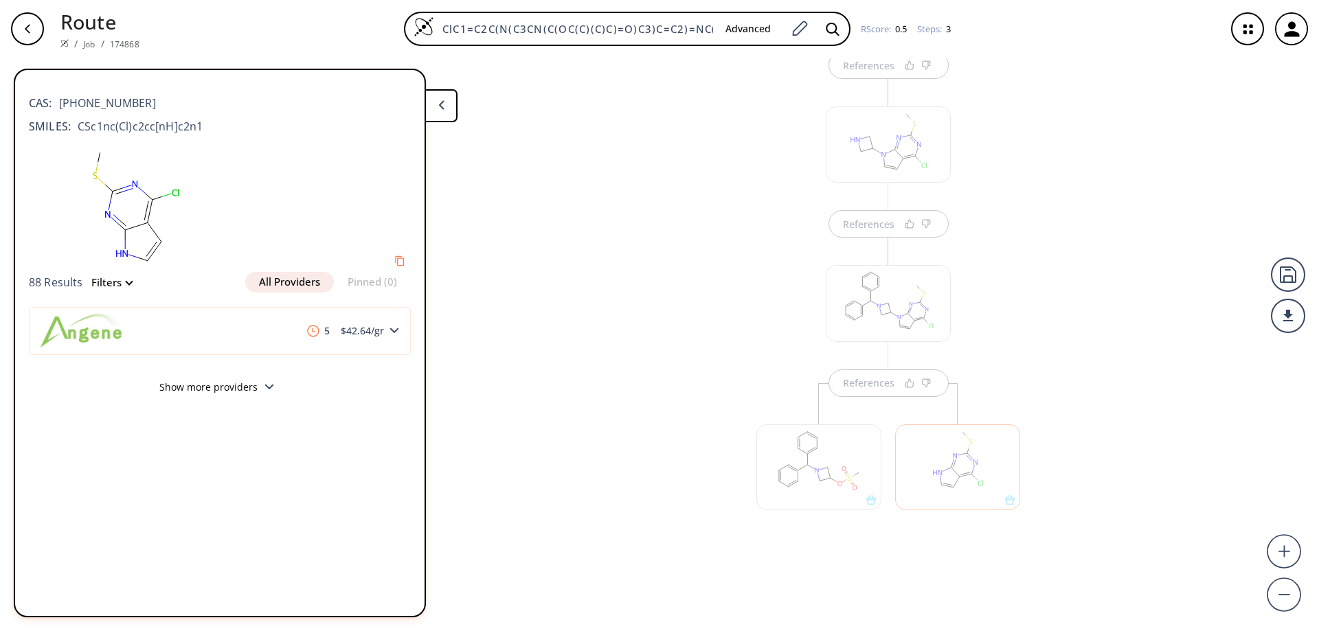
click at [111, 286] on button "Filters" at bounding box center [107, 283] width 49 height 10
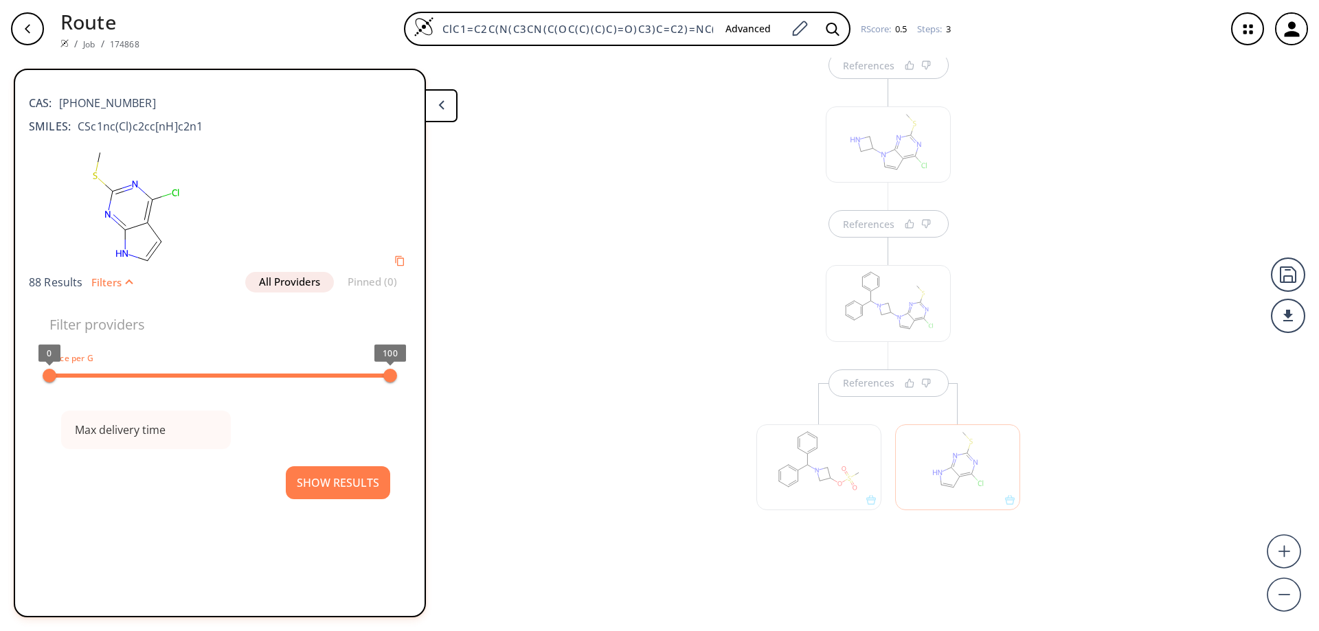
type input "All selected"
click at [170, 432] on input "All selected" at bounding box center [127, 429] width 124 height 25
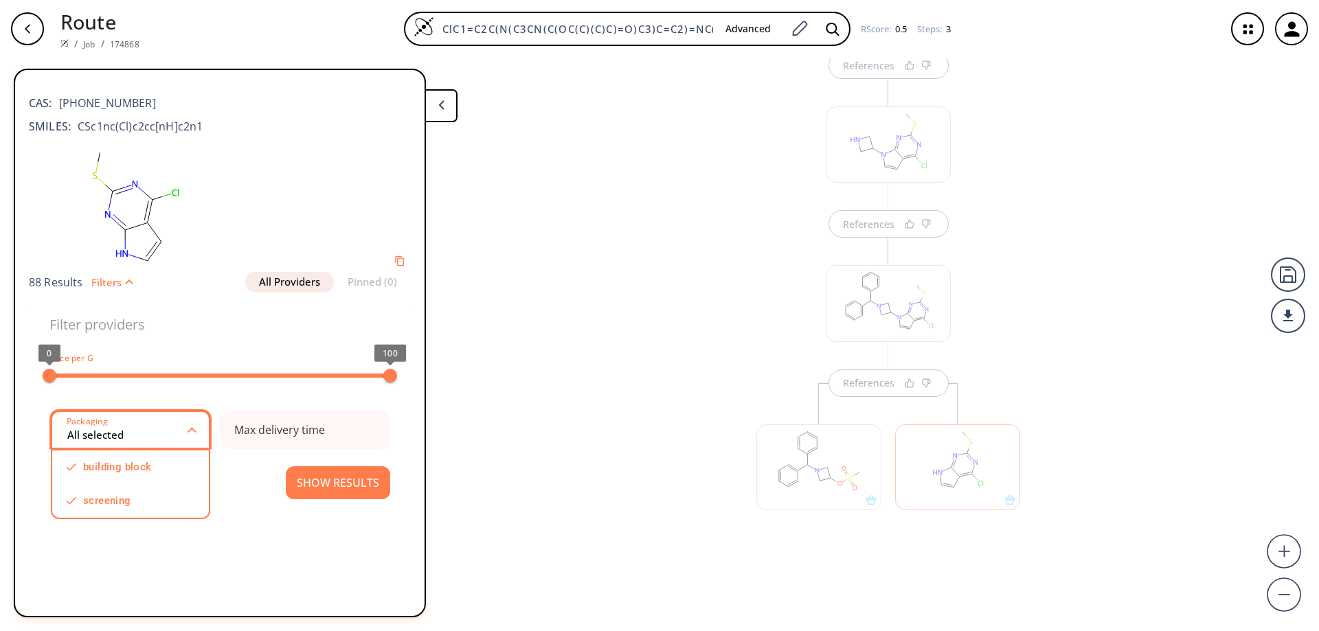
click at [170, 432] on input "All selected" at bounding box center [127, 430] width 123 height 25
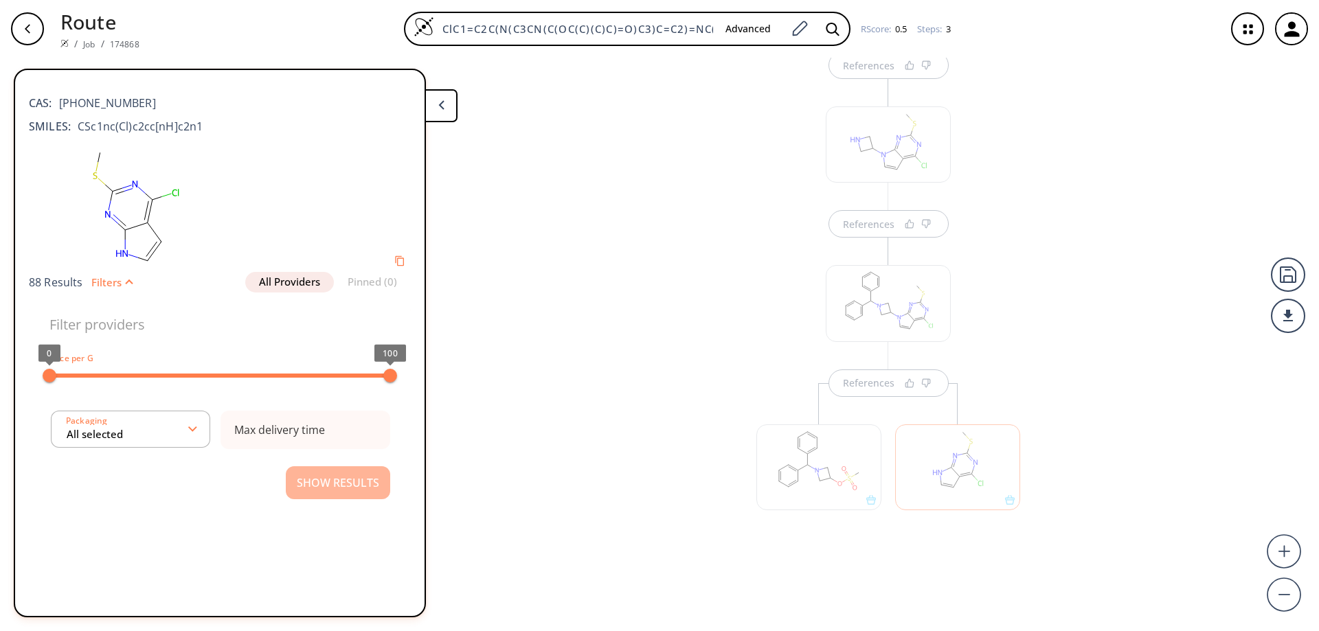
click at [356, 483] on button "Show Results" at bounding box center [338, 483] width 104 height 33
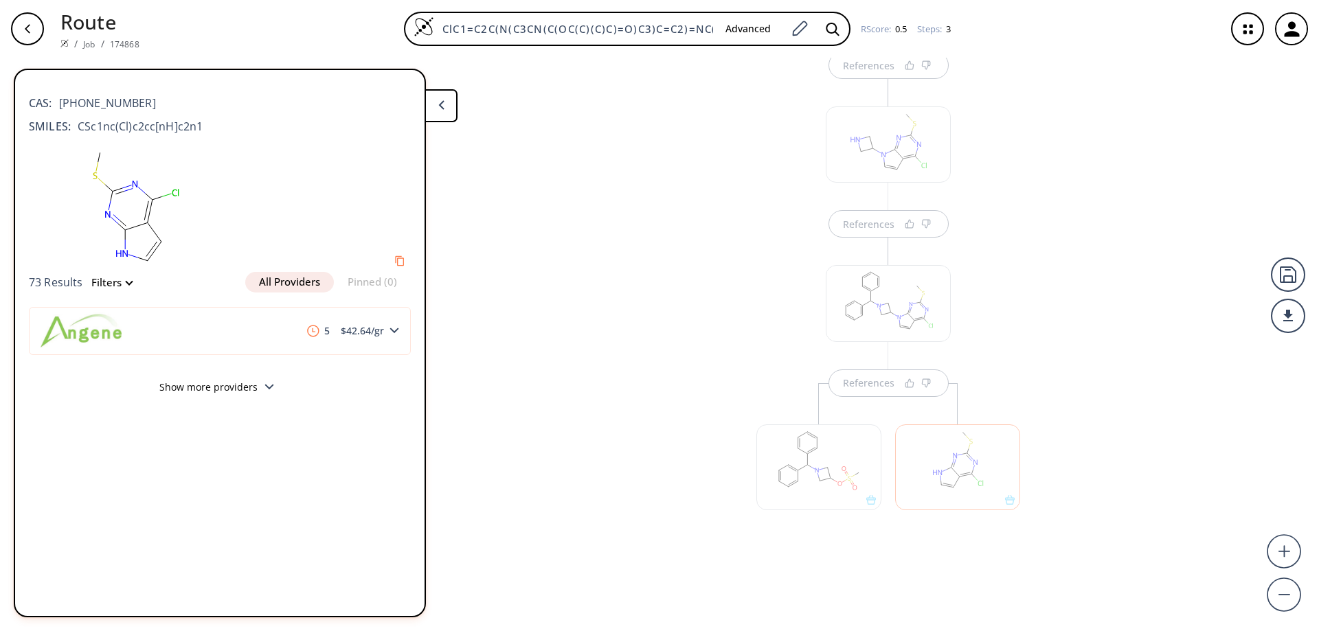
click at [298, 280] on button "All Providers" at bounding box center [289, 282] width 89 height 21
drag, startPoint x: 140, startPoint y: 106, endPoint x: 58, endPoint y: 103, distance: 82.5
click at [58, 103] on div "CAS: [PHONE_NUMBER]" at bounding box center [220, 96] width 382 height 30
copy span "[PHONE_NUMBER]"
click at [641, 427] on div "References References References" at bounding box center [659, 339] width 1319 height 563
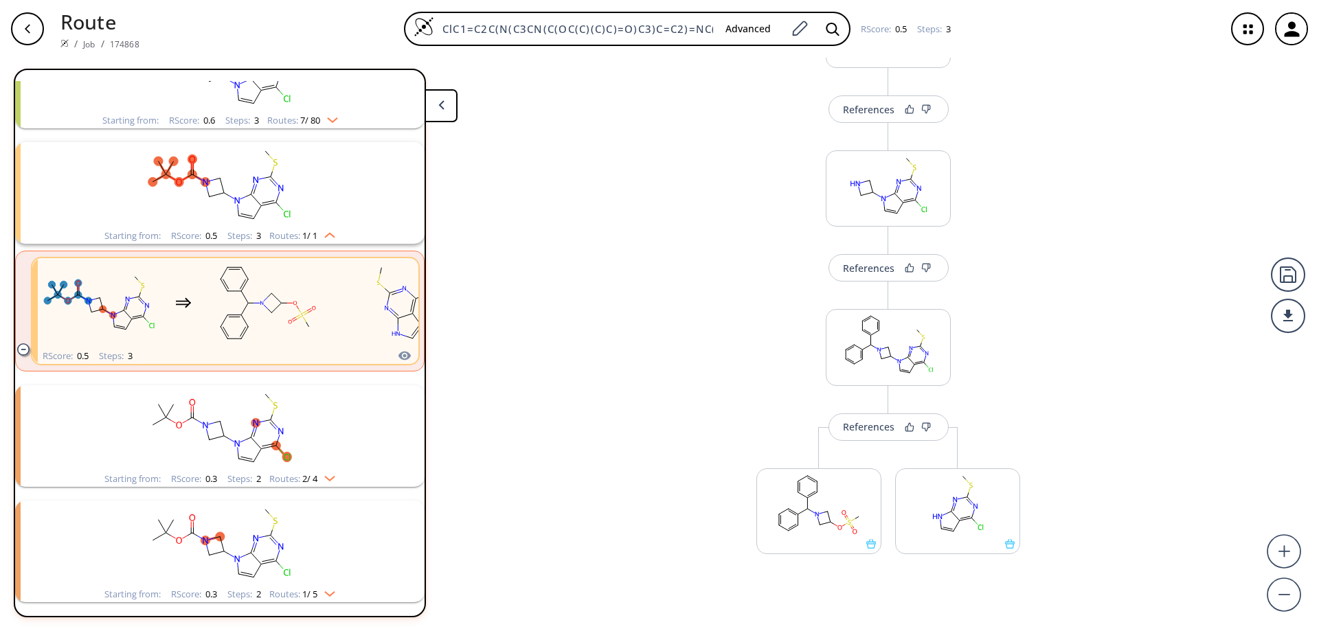
scroll to position [158, 0]
